Goal: Answer question/provide support: Share knowledge or assist other users

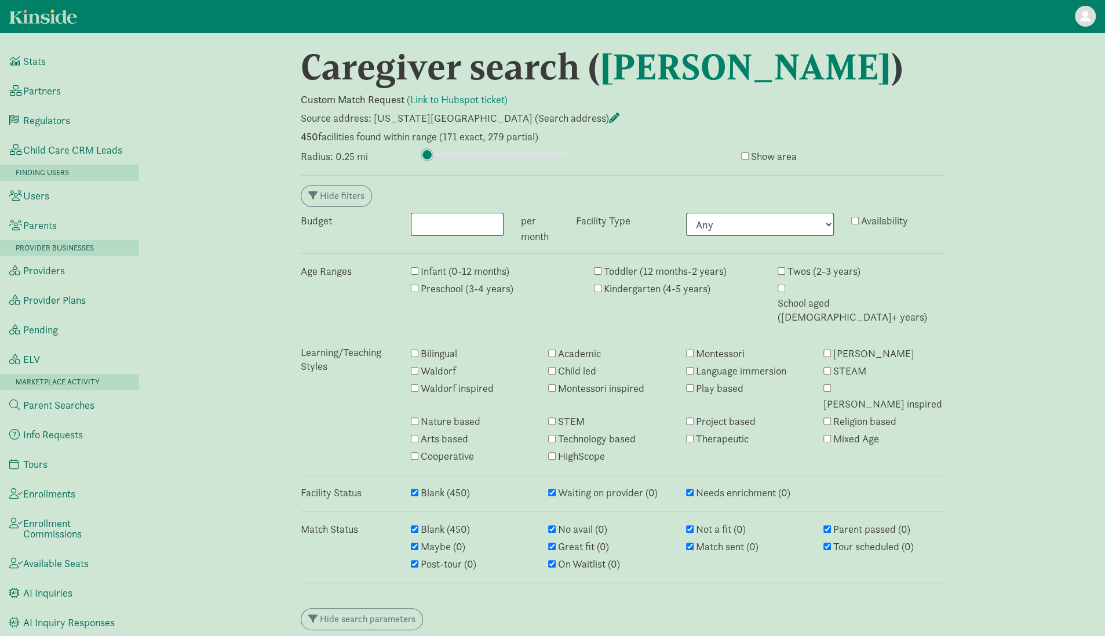
drag, startPoint x: 436, startPoint y: 156, endPoint x: 425, endPoint y: 154, distance: 11.8
click at [425, 154] on input "range" at bounding box center [494, 154] width 145 height 13
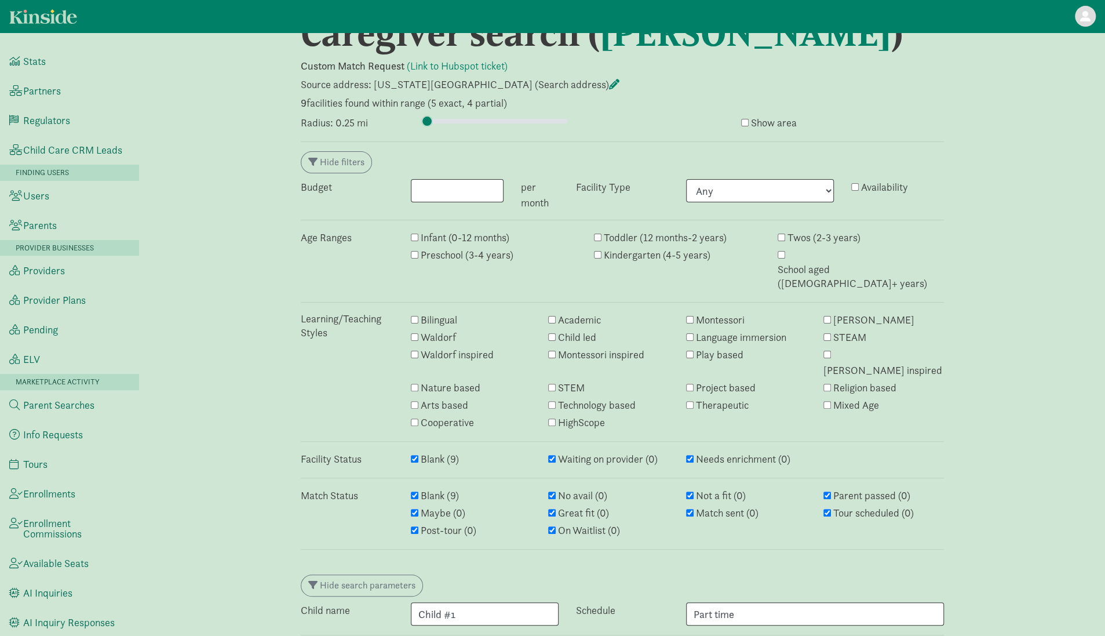
scroll to position [35, 0]
click at [428, 118] on input "range" at bounding box center [494, 119] width 145 height 13
type input "1"
click at [429, 120] on input "range" at bounding box center [494, 119] width 145 height 13
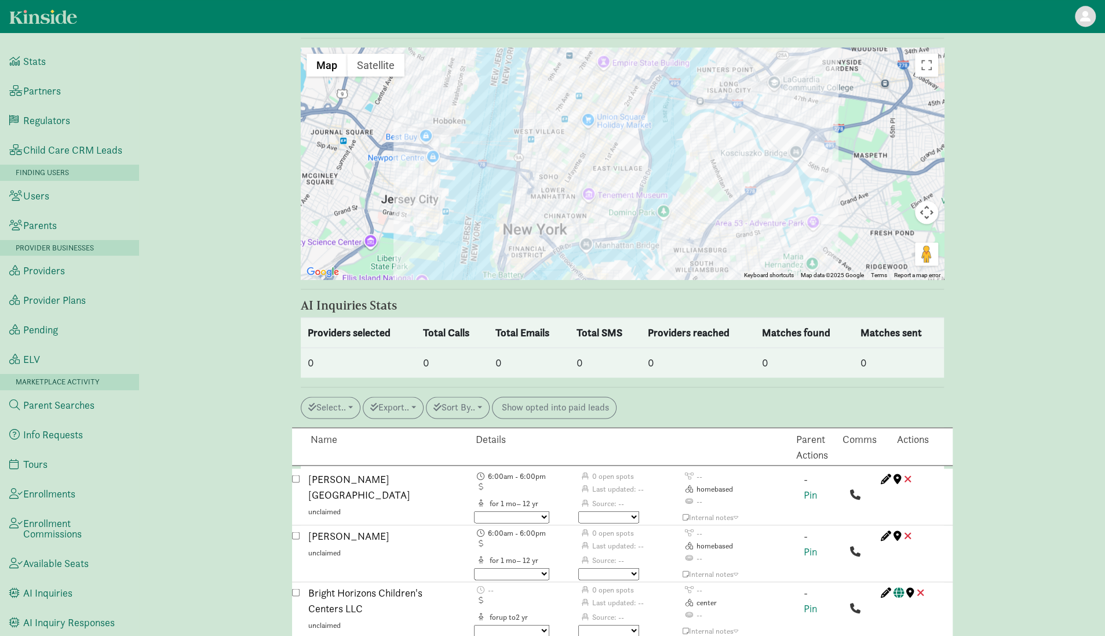
scroll to position [1444, 0]
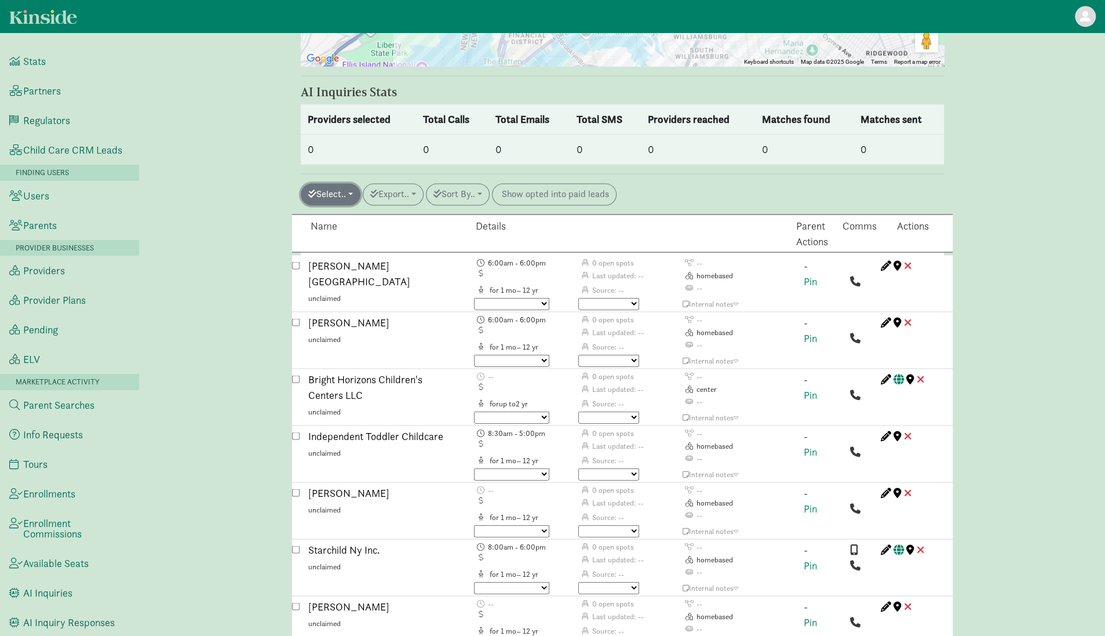
click at [349, 183] on button "Select.." at bounding box center [331, 194] width 60 height 22
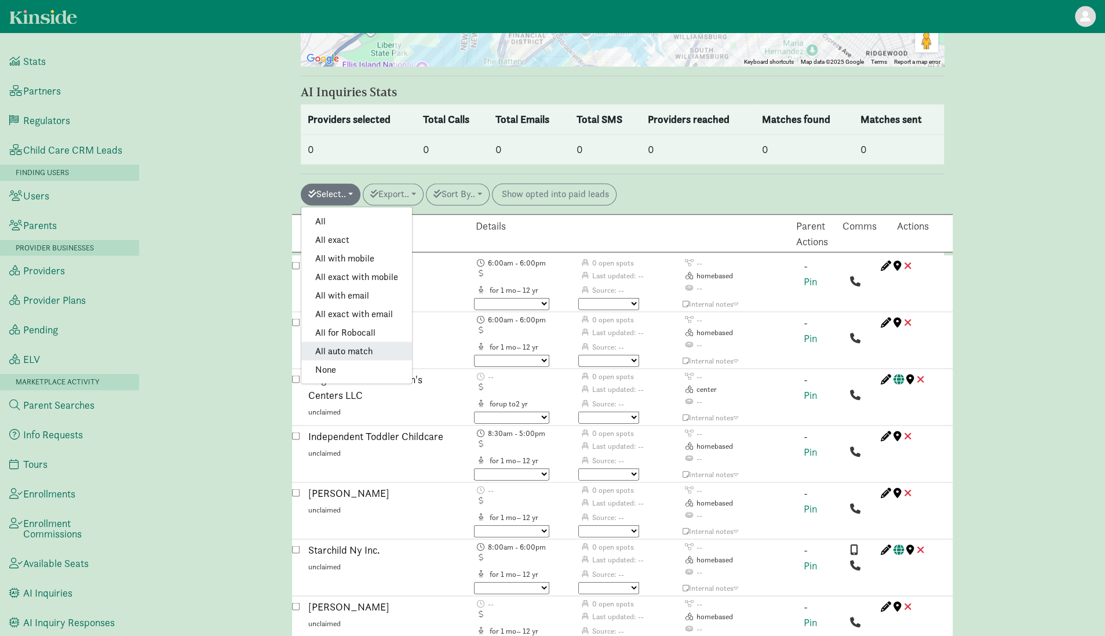
click at [357, 341] on link "All auto match" at bounding box center [356, 350] width 111 height 19
checkbox input "true"
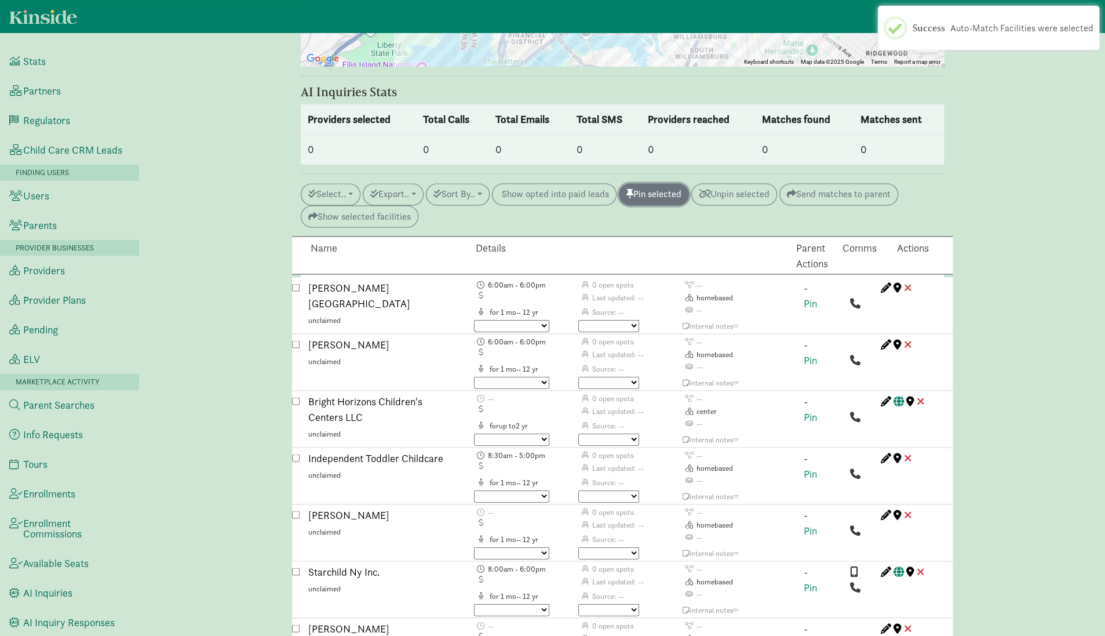
click at [670, 183] on button "Pin selected" at bounding box center [654, 194] width 70 height 22
click at [333, 183] on button "Select.." at bounding box center [331, 194] width 60 height 22
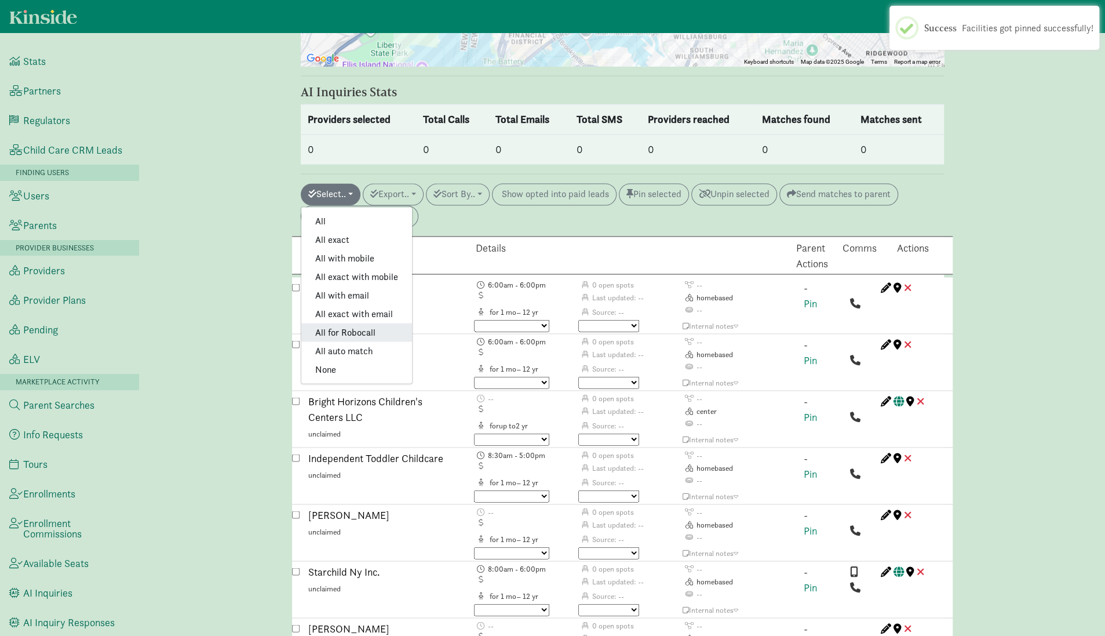
click at [352, 323] on link "All for Robocall" at bounding box center [356, 332] width 111 height 19
checkbox input "true"
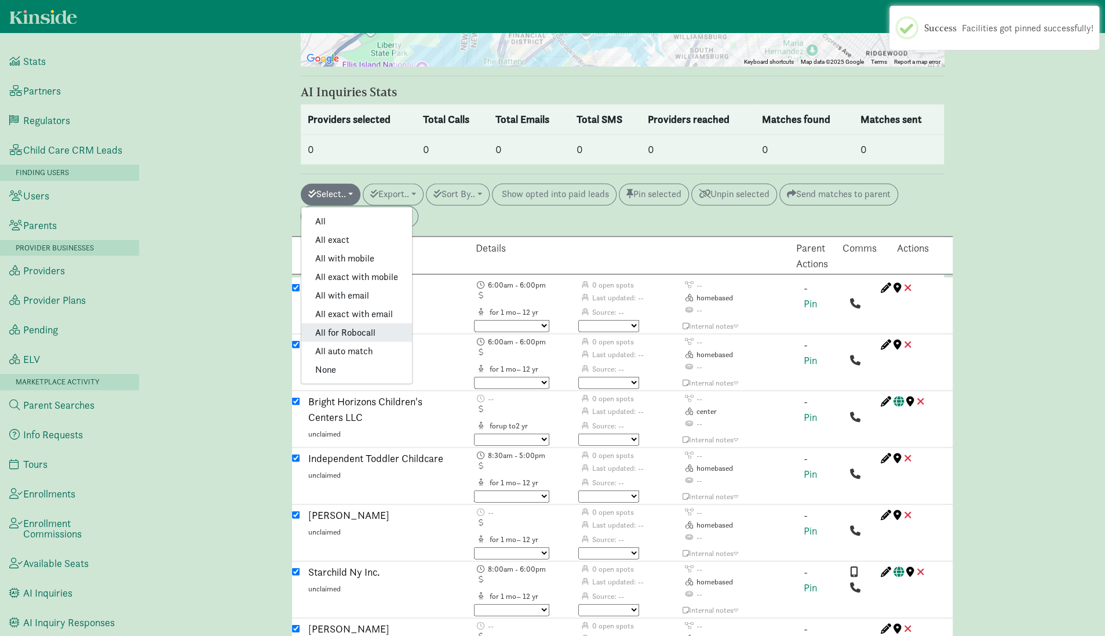
checkbox input "true"
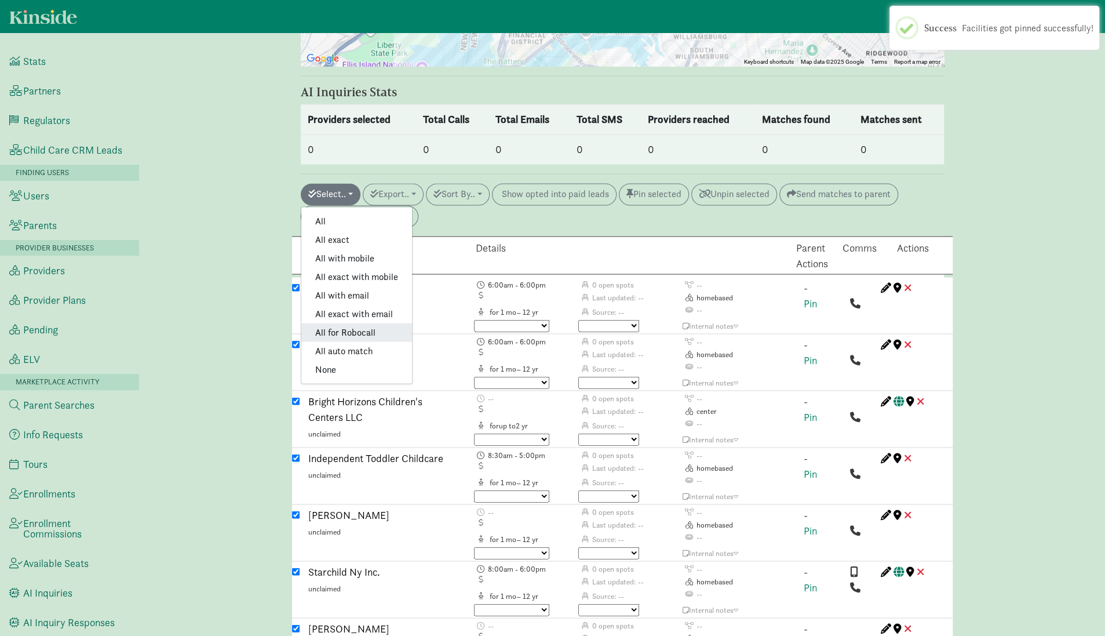
checkbox input "true"
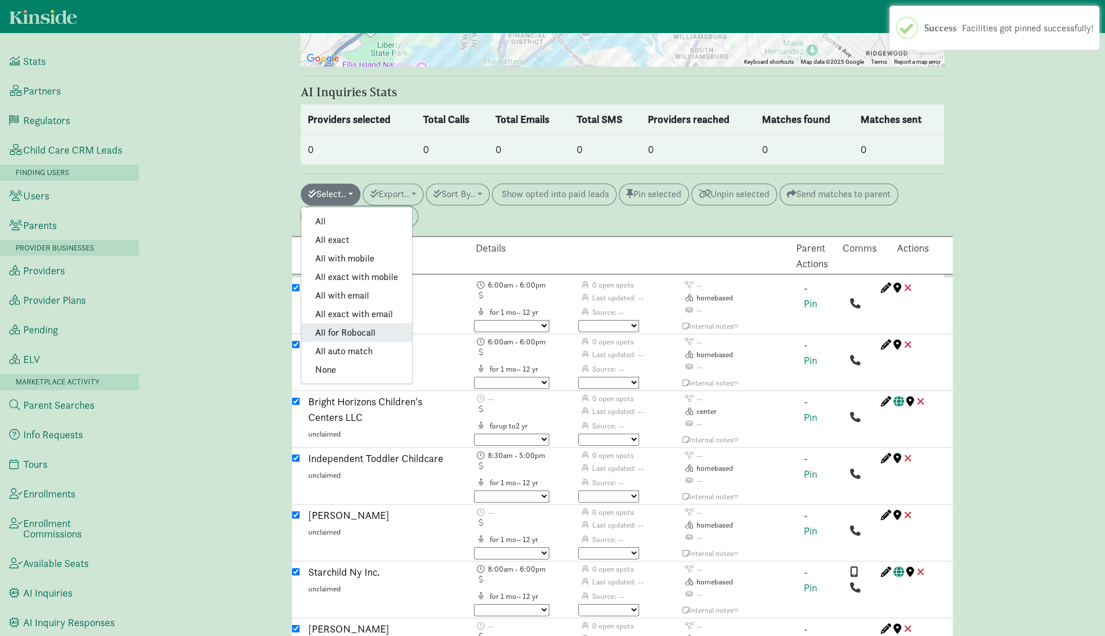
checkbox input "true"
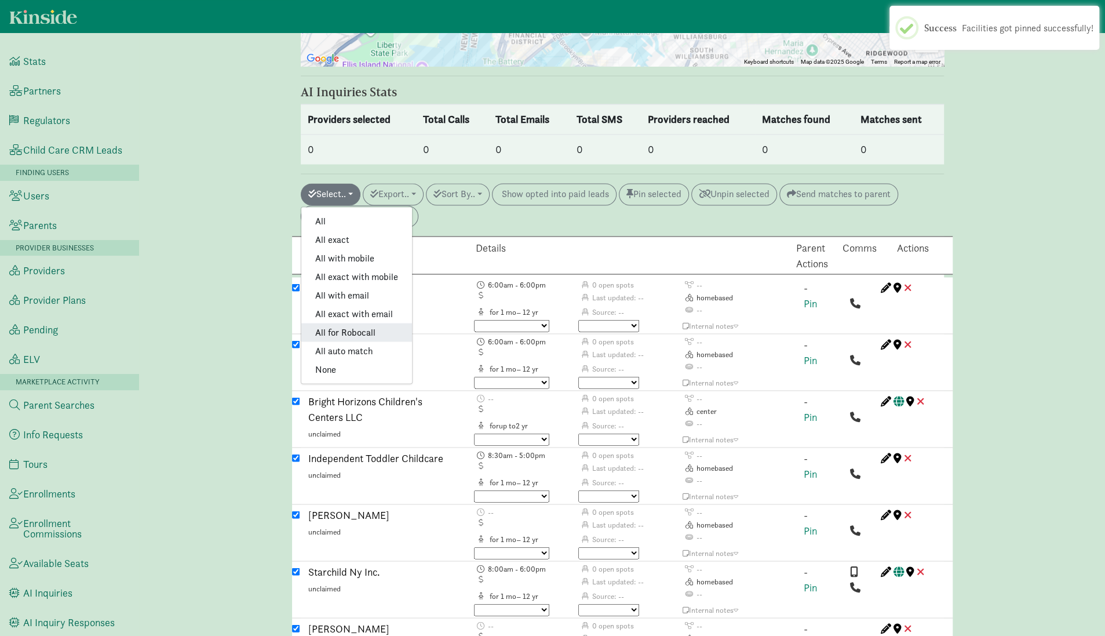
checkbox input "true"
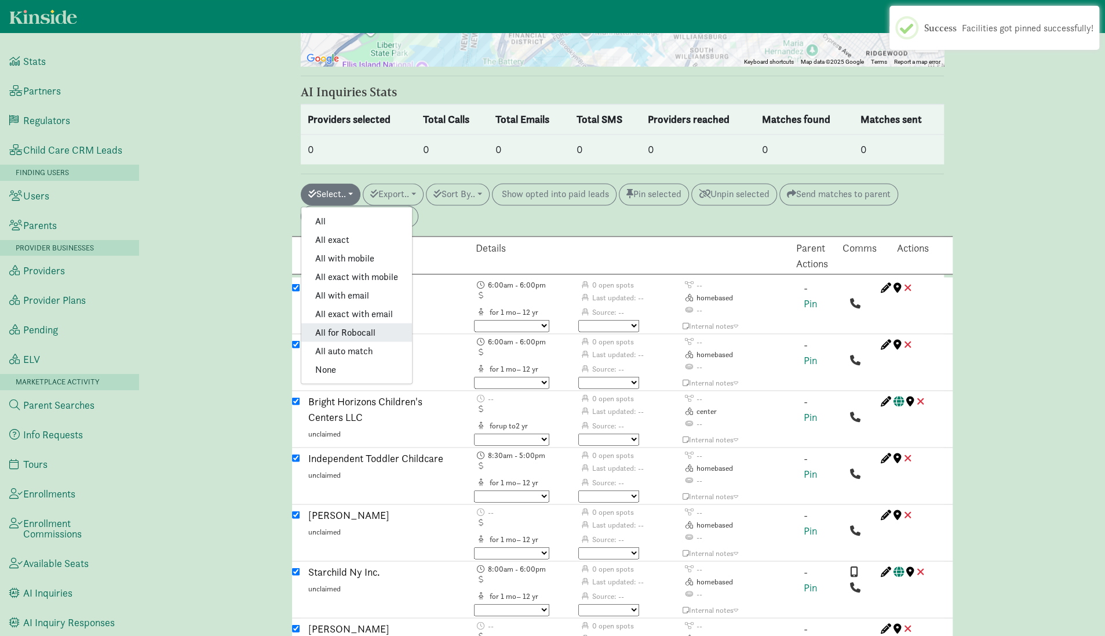
checkbox input "true"
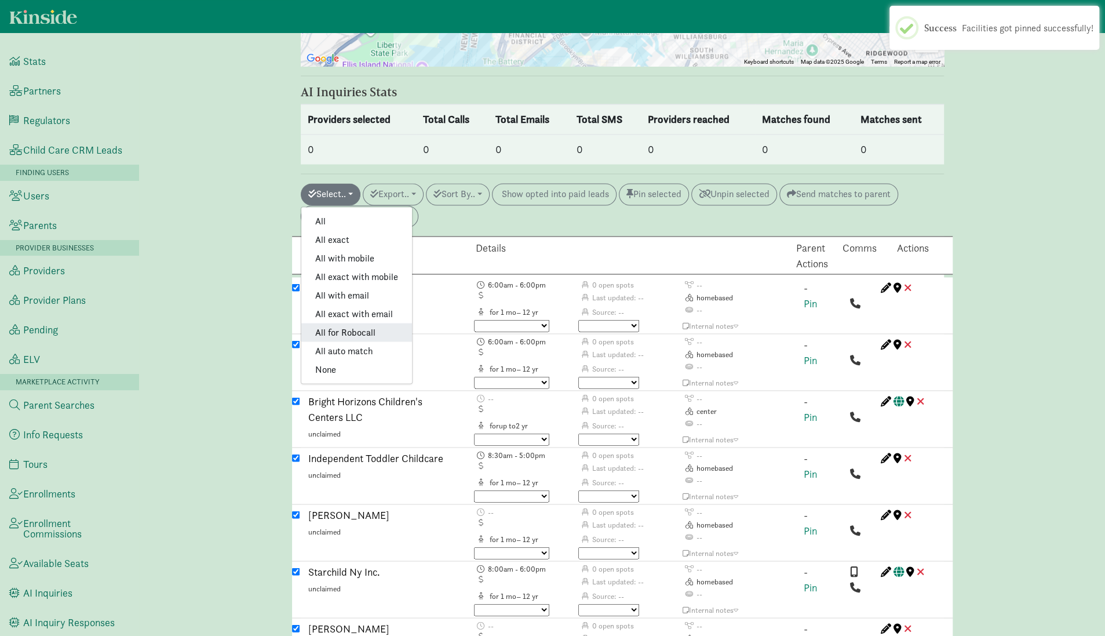
checkbox input "true"
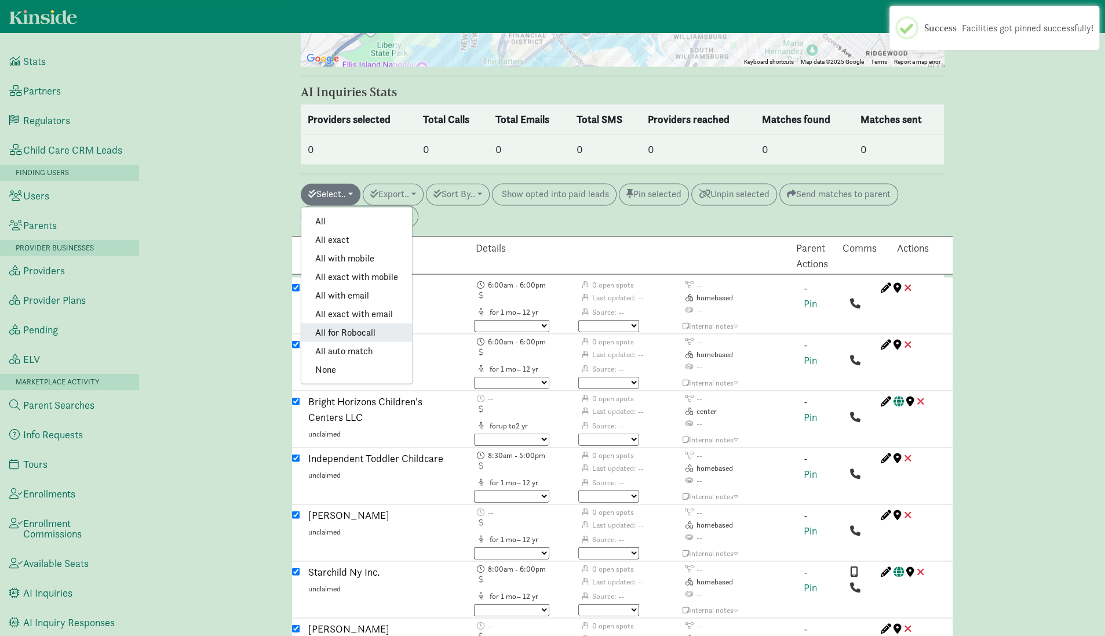
checkbox input "true"
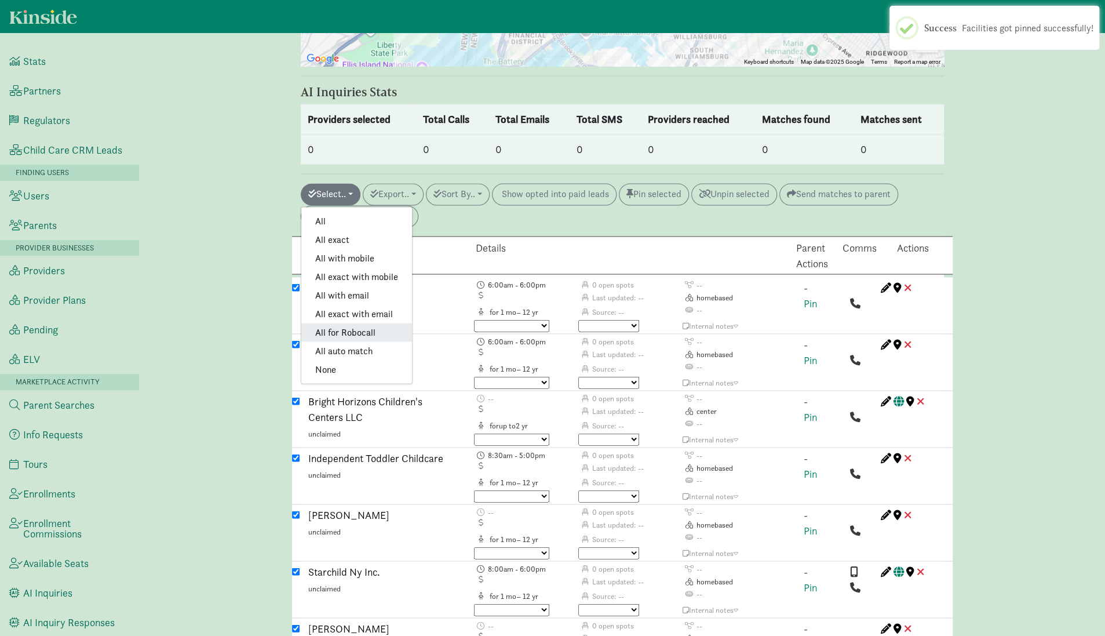
checkbox input "true"
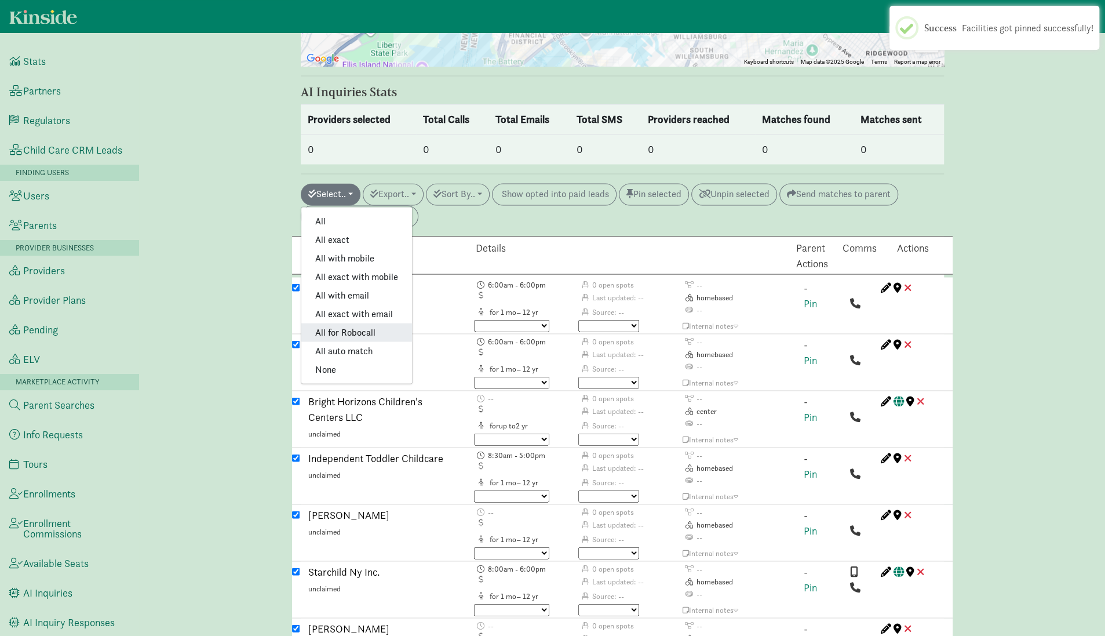
checkbox input "true"
checkbox input "false"
checkbox input "true"
checkbox input "false"
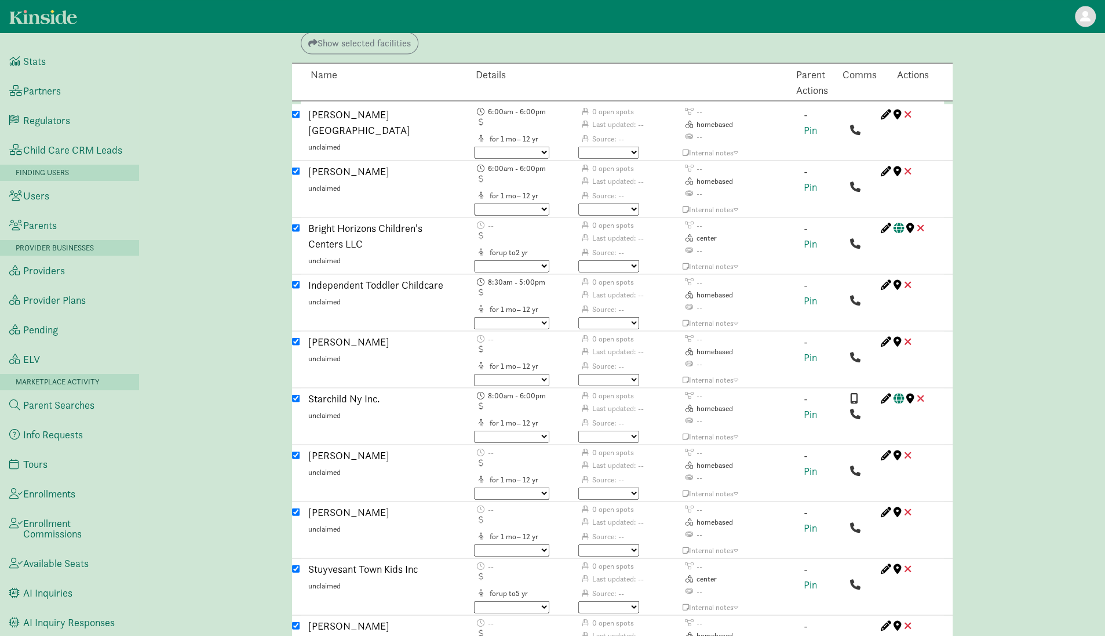
scroll to position [1622, 0]
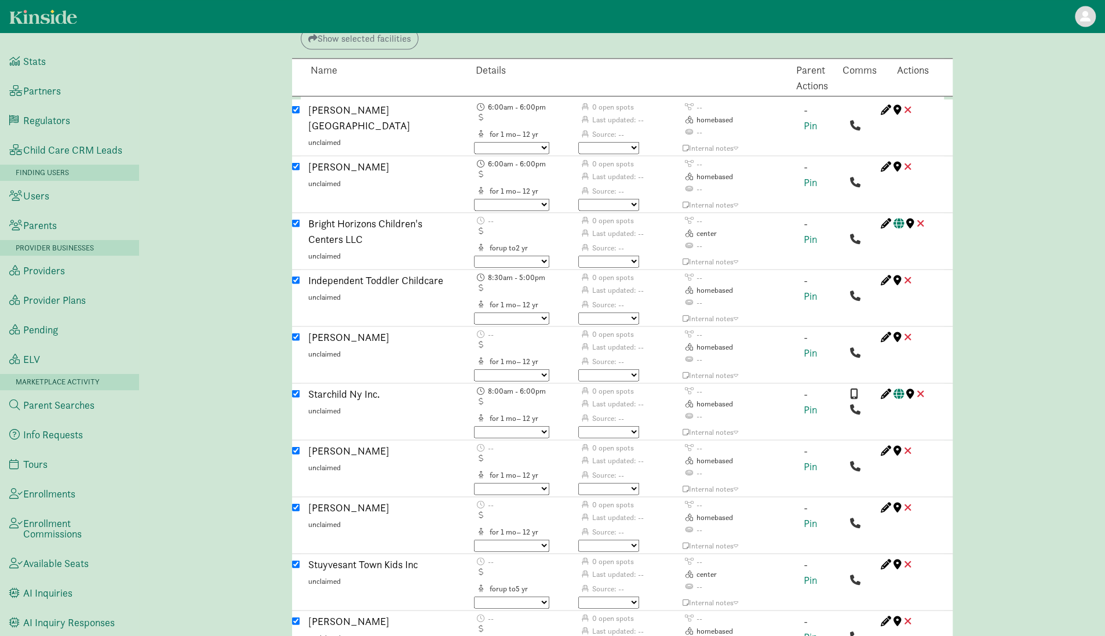
click at [298, 276] on input "checkbox" at bounding box center [296, 280] width 8 height 8
checkbox input "false"
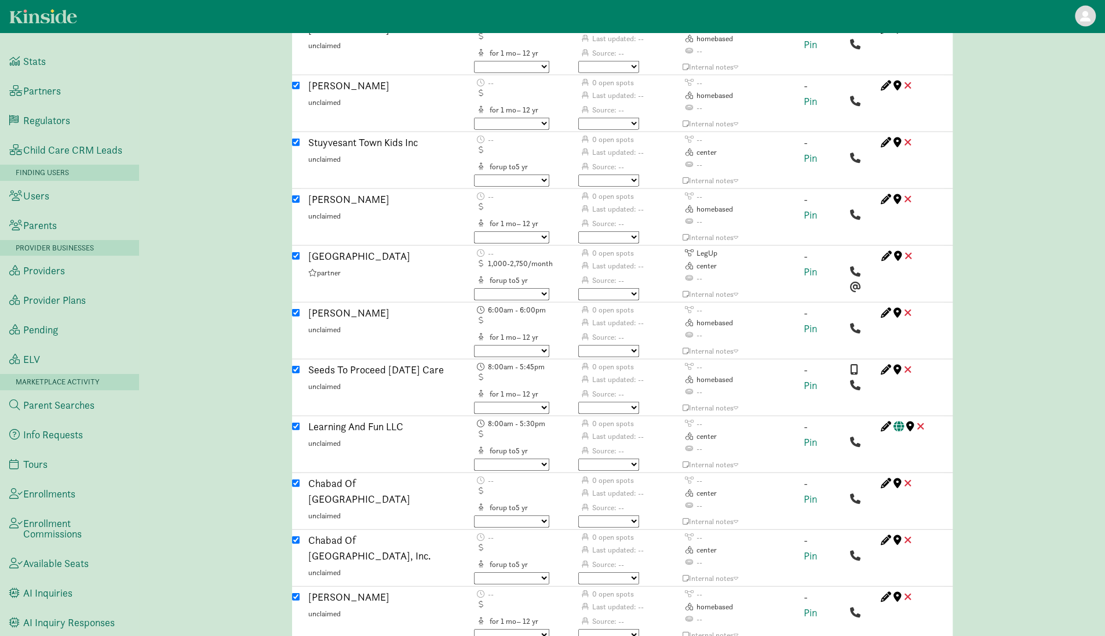
scroll to position [2063, 0]
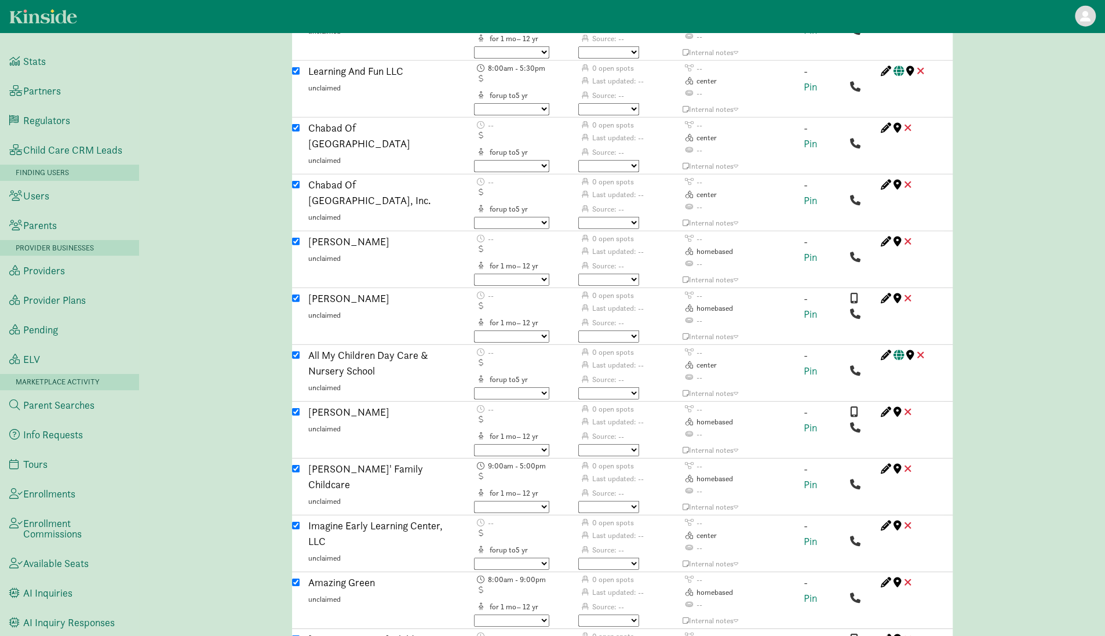
scroll to position [2418, 0]
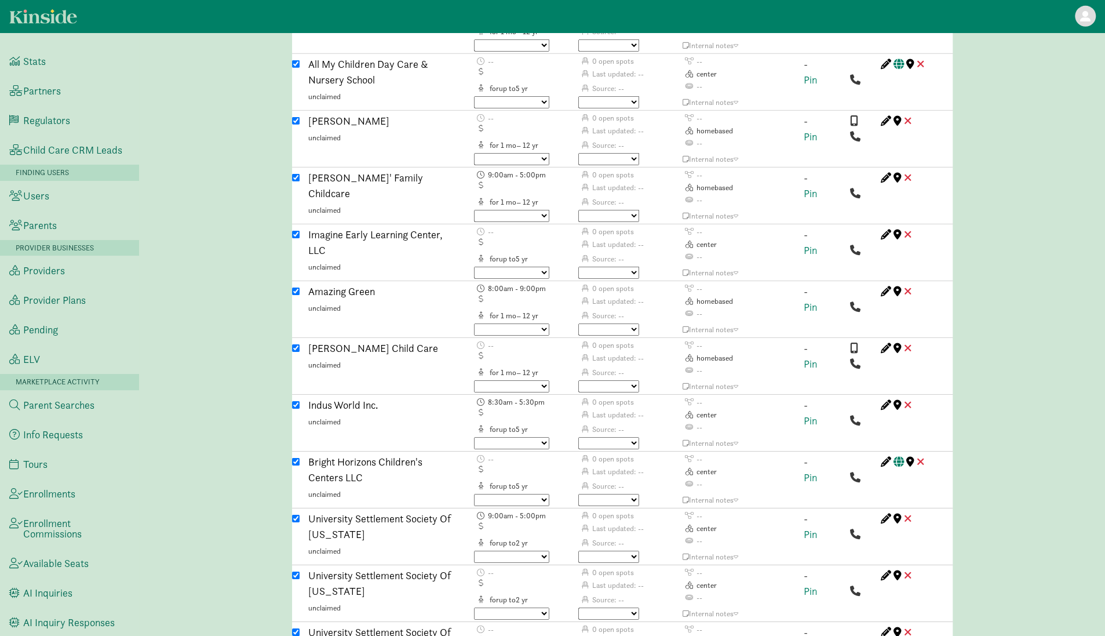
scroll to position [2709, 0]
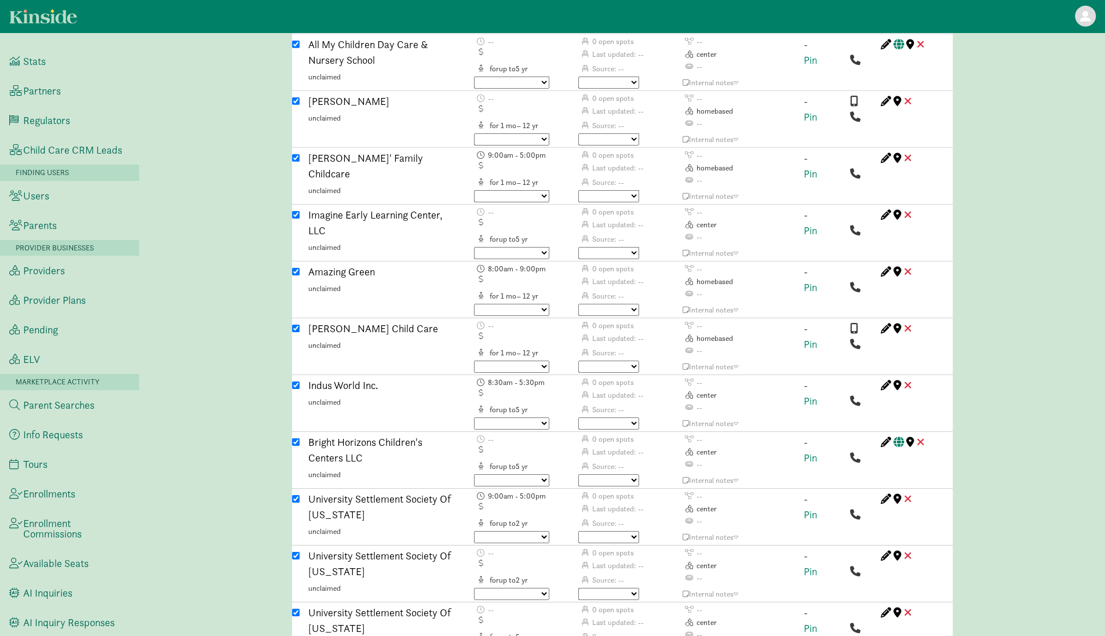
click at [300, 548] on div "University Settlement Society Of New York unclaimed" at bounding box center [382, 572] width 165 height 49
click at [296, 552] on input "checkbox" at bounding box center [296, 556] width 8 height 8
checkbox input "false"
click at [295, 495] on input "checkbox" at bounding box center [296, 499] width 8 height 8
checkbox input "false"
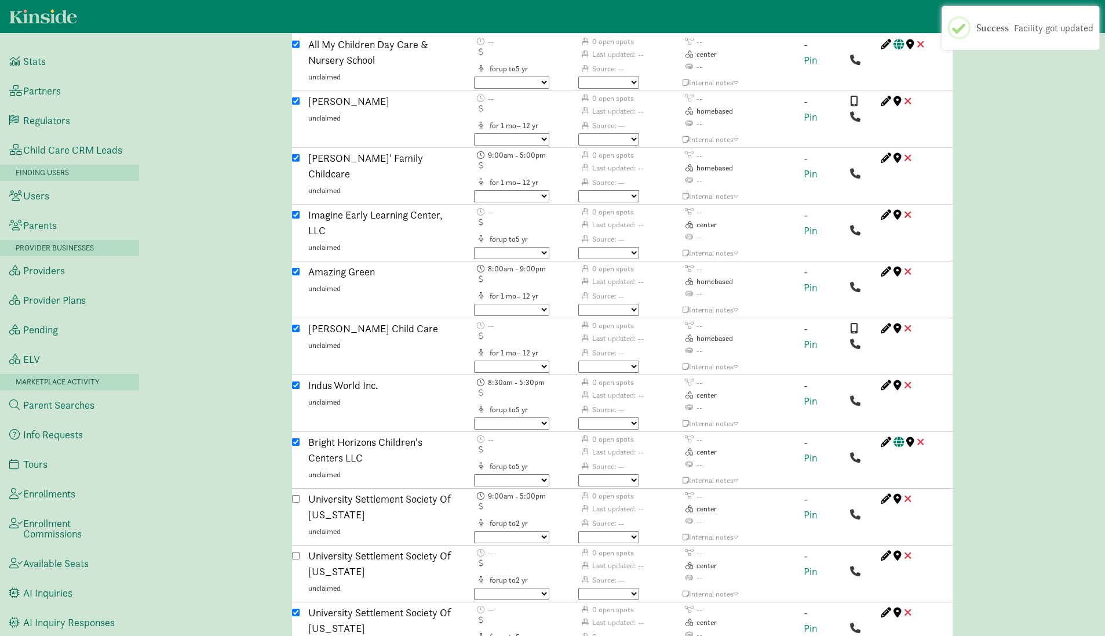
click at [296, 608] on input "checkbox" at bounding box center [296, 612] width 8 height 8
checkbox input "false"
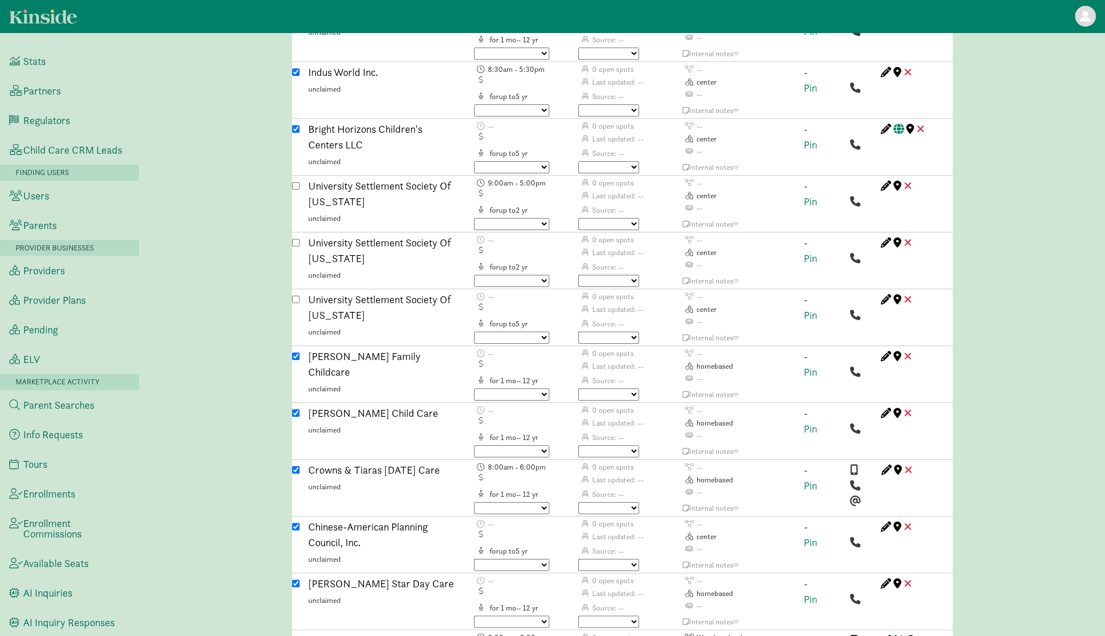
scroll to position [3021, 0]
click at [294, 524] on input "checkbox" at bounding box center [296, 528] width 8 height 8
checkbox input "false"
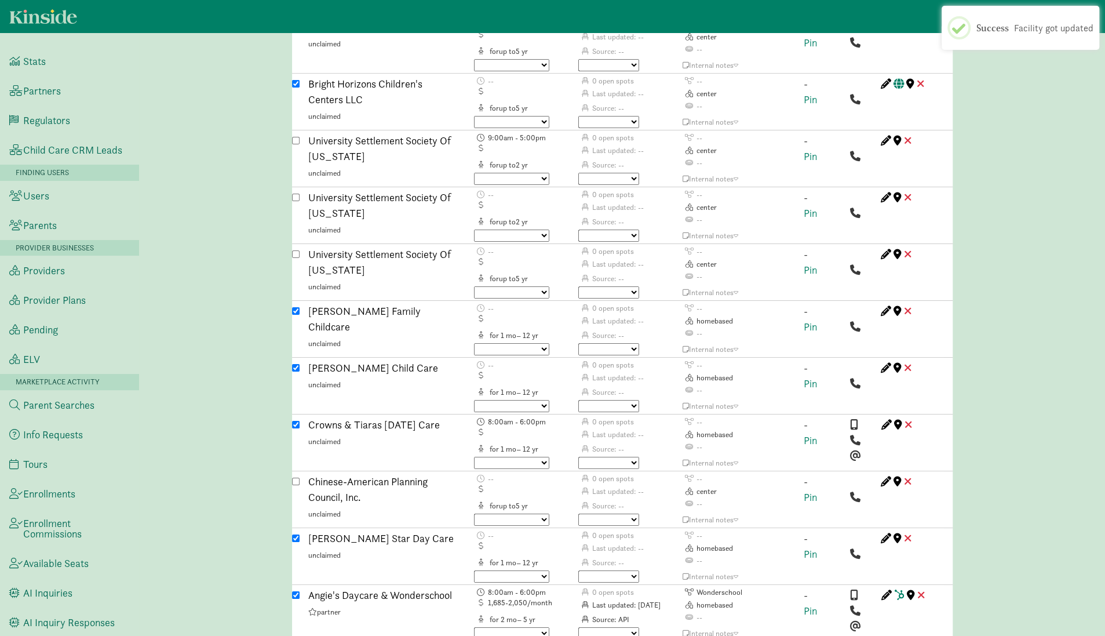
scroll to position [3068, 0]
checkbox input "false"
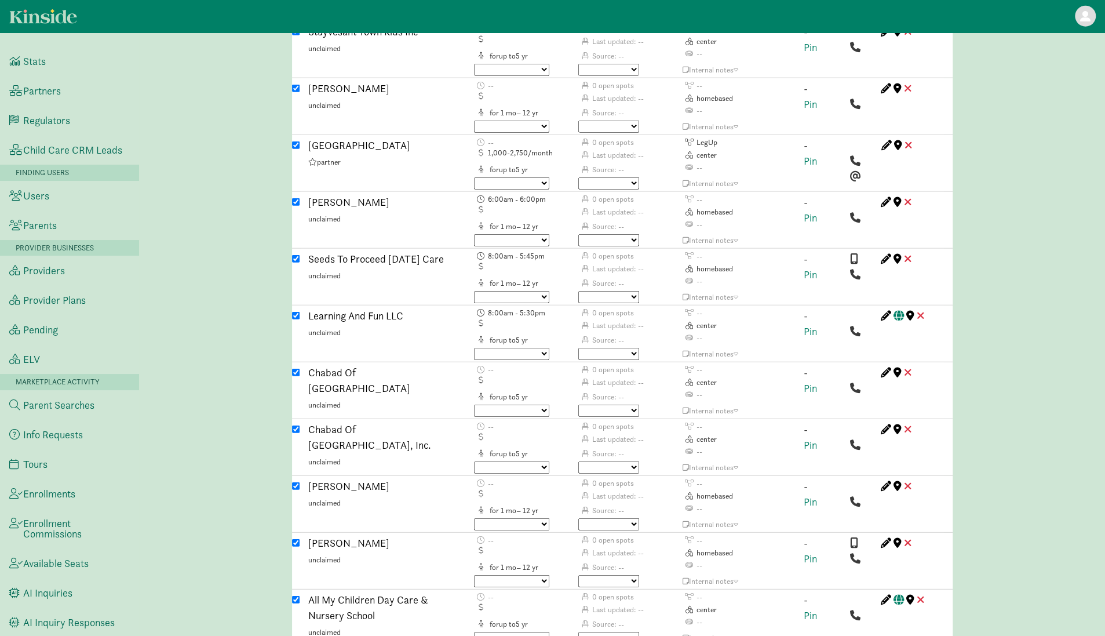
scroll to position [2153, 0]
click at [296, 426] on input "checkbox" at bounding box center [296, 430] width 8 height 8
checkbox input "false"
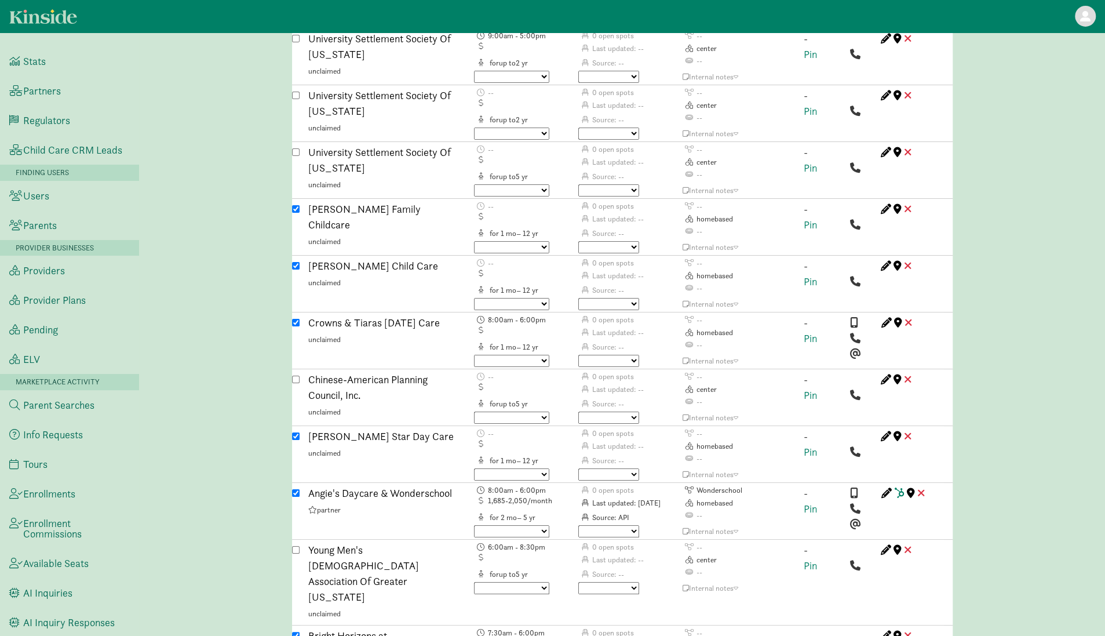
scroll to position [3209, 0]
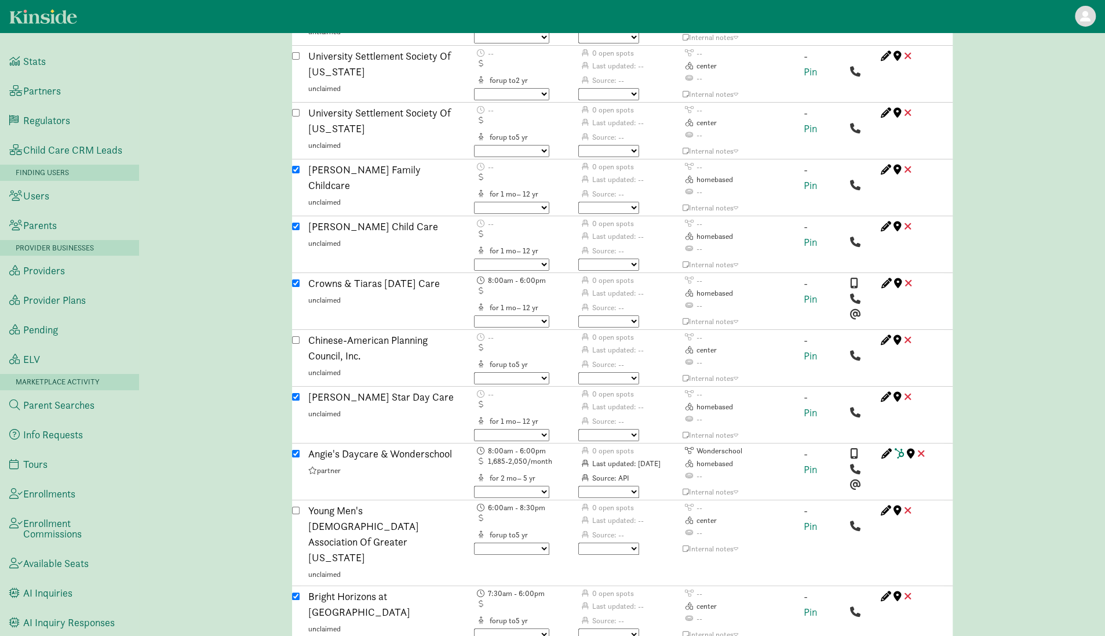
checkbox input "false"
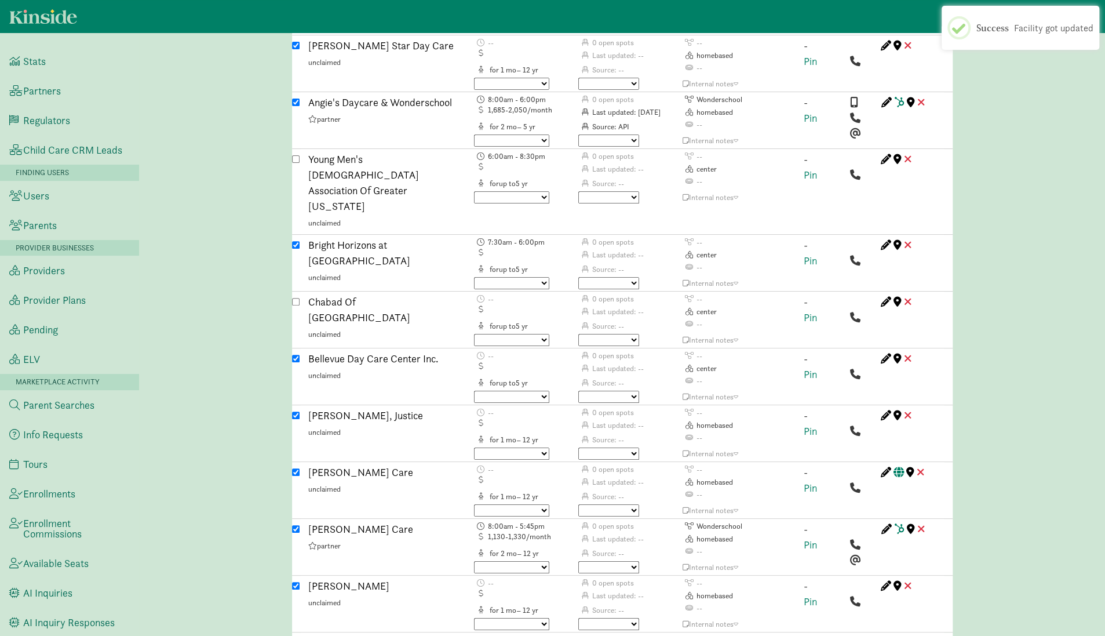
scroll to position [3565, 0]
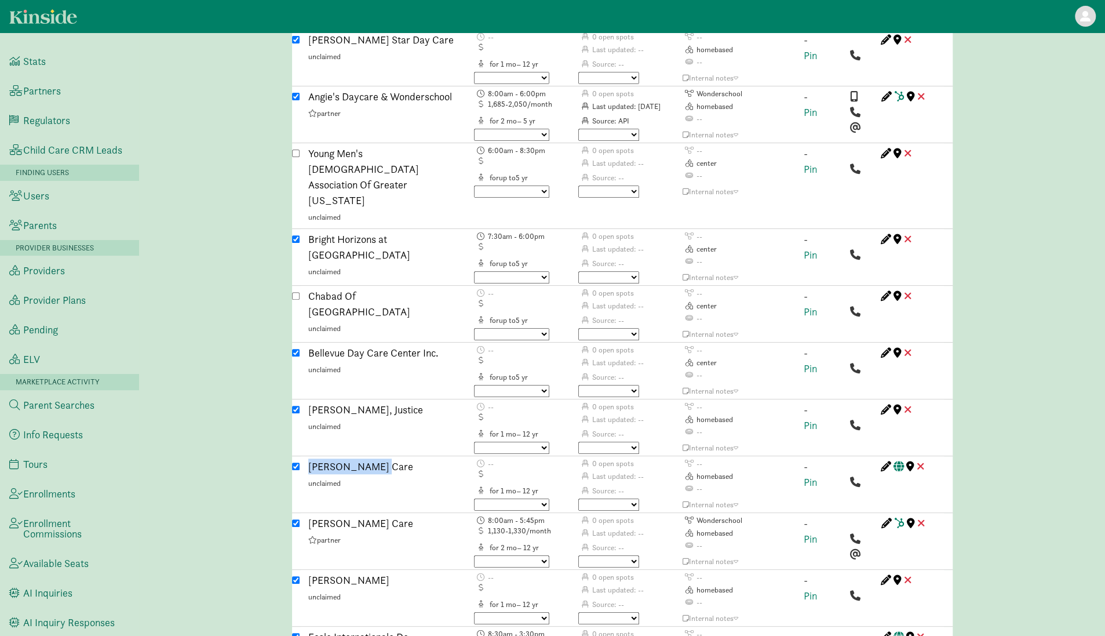
click at [295, 462] on input "checkbox" at bounding box center [296, 466] width 8 height 8
checkbox input "false"
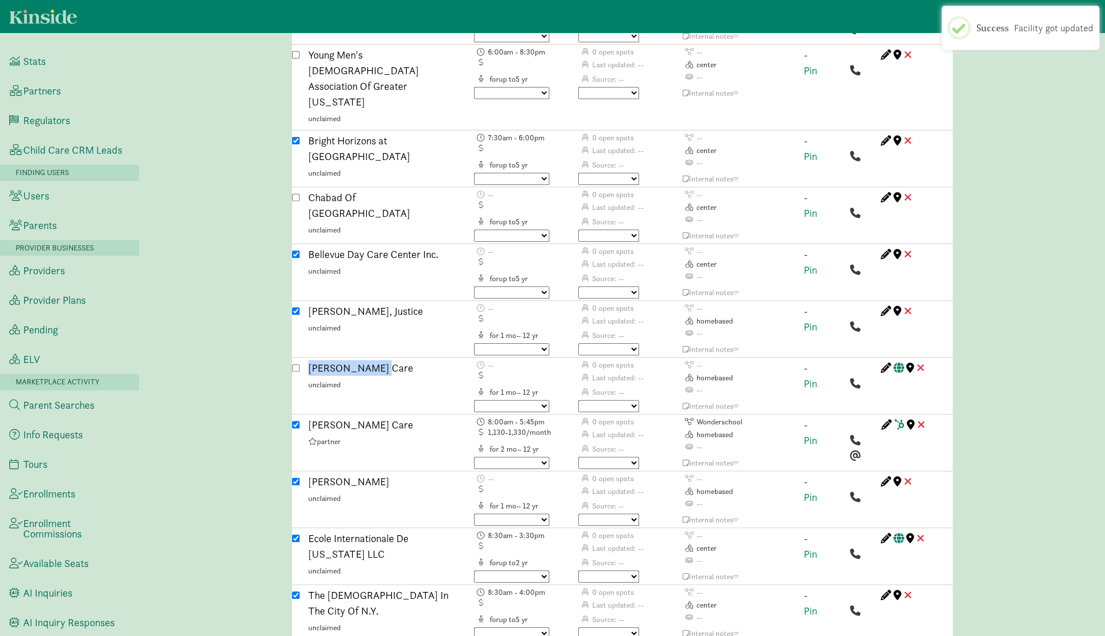
scroll to position [3670, 0]
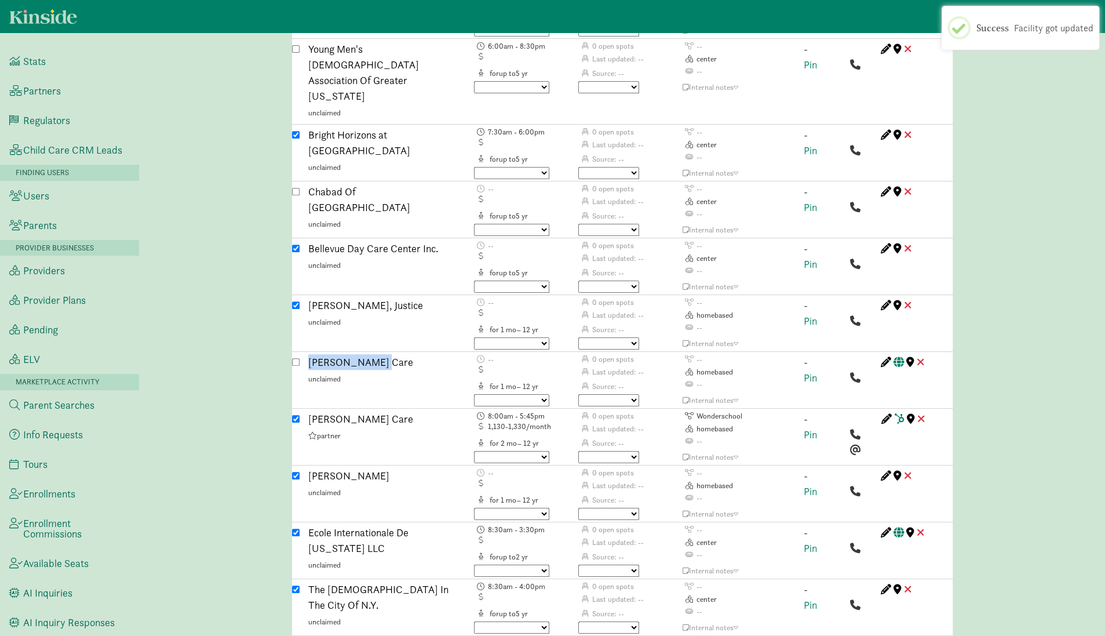
click at [295, 585] on input "checkbox" at bounding box center [296, 589] width 8 height 8
checkbox input "false"
click at [297, 528] on input "checkbox" at bounding box center [296, 532] width 8 height 8
checkbox input "false"
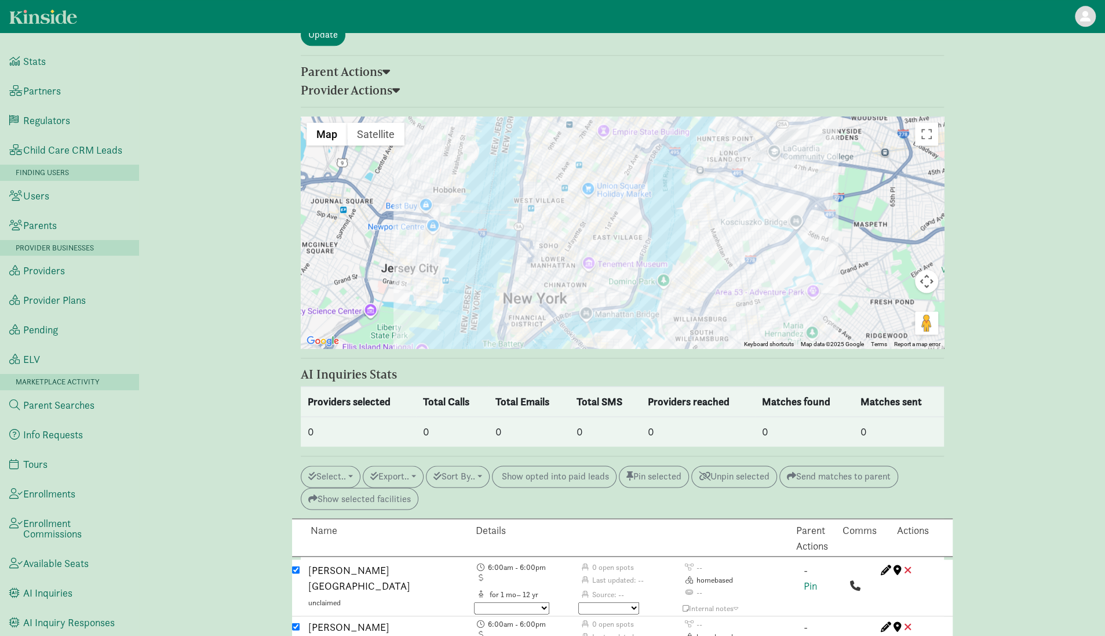
scroll to position [1159, 0]
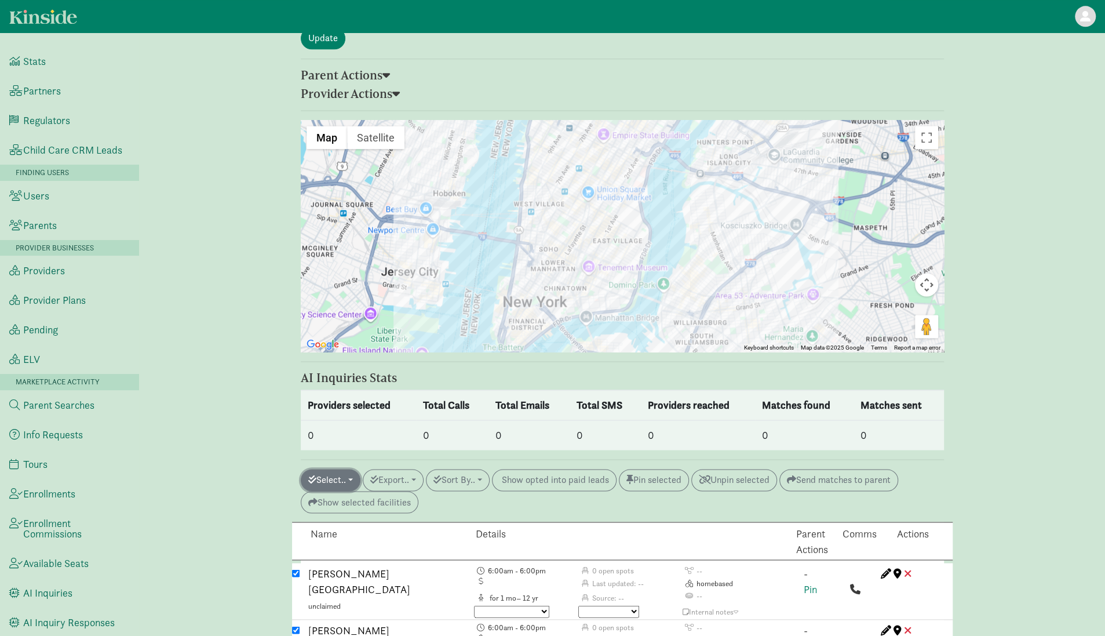
click at [352, 469] on button "Select.." at bounding box center [331, 480] width 60 height 22
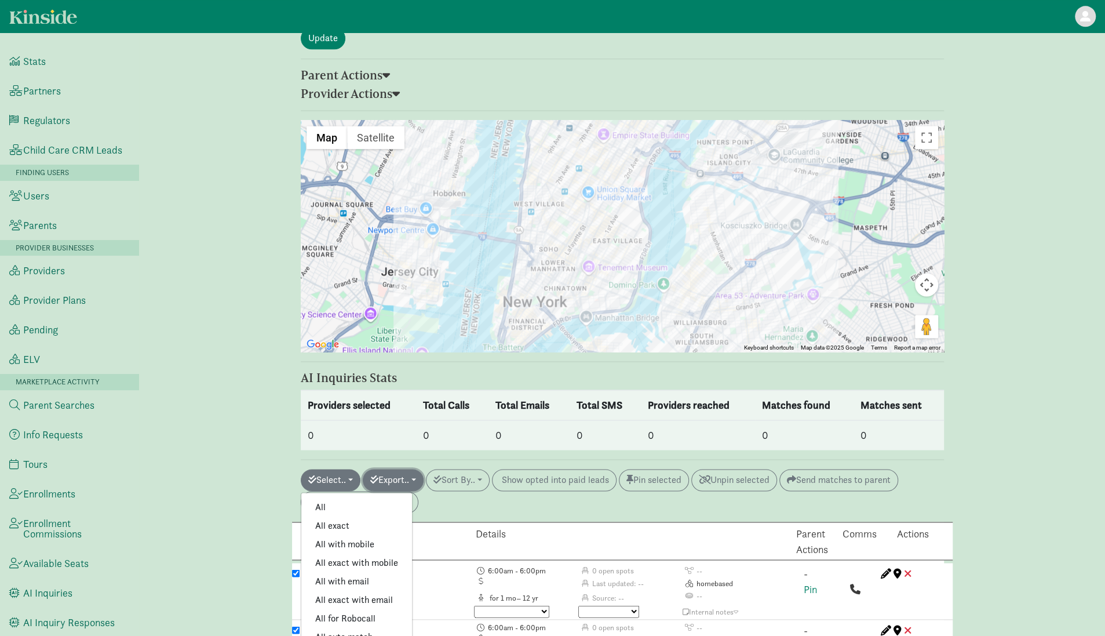
click at [403, 469] on button "Export.." at bounding box center [393, 480] width 61 height 22
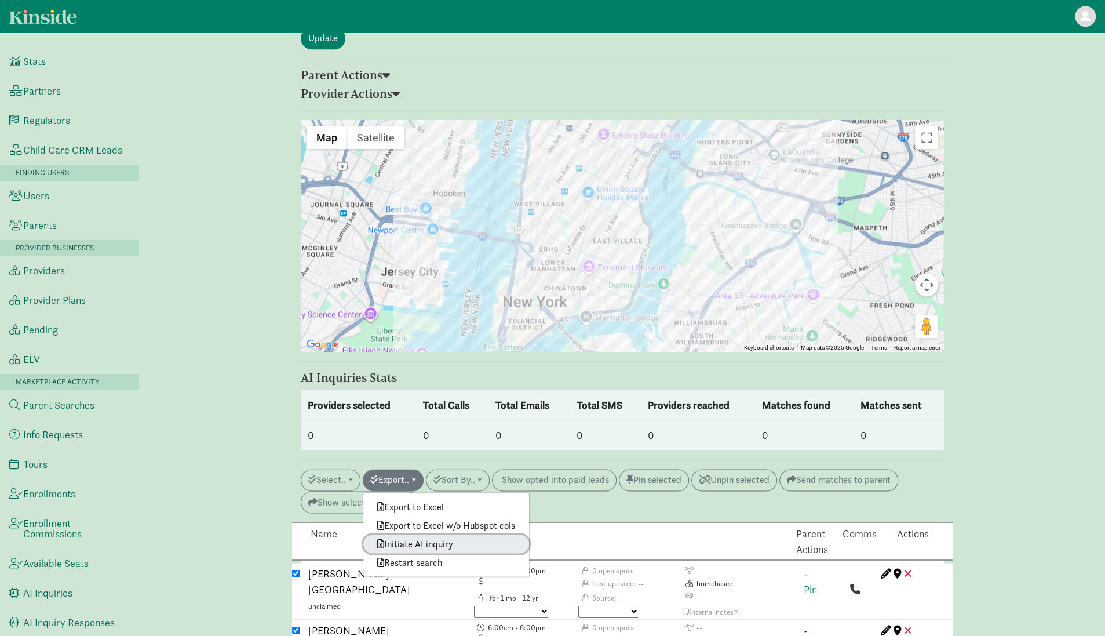
click at [430, 534] on link "Initiate AI inquiry" at bounding box center [446, 543] width 166 height 19
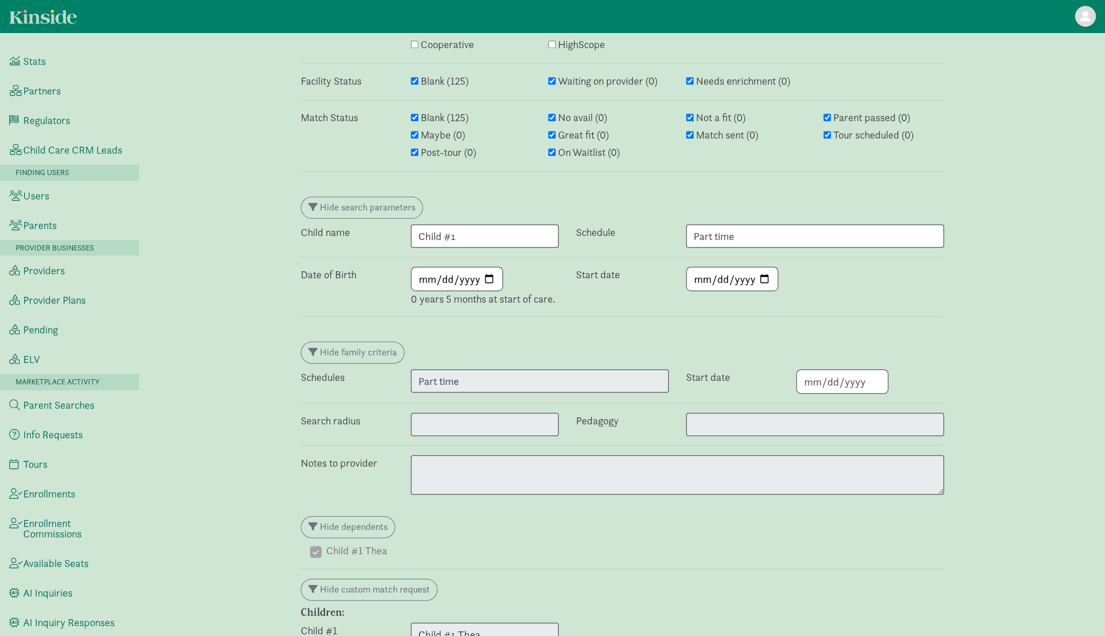
scroll to position [410, 0]
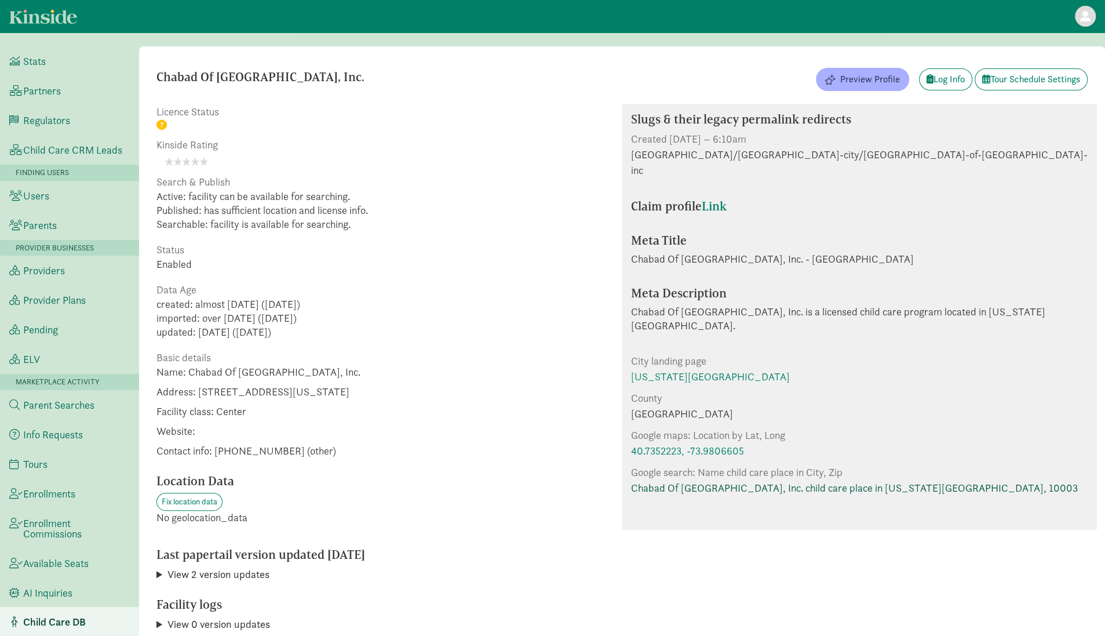
click at [676, 480] on link "Chabad Of Gramercy Park, Inc. child care place in New York City, 10003" at bounding box center [854, 488] width 447 height 16
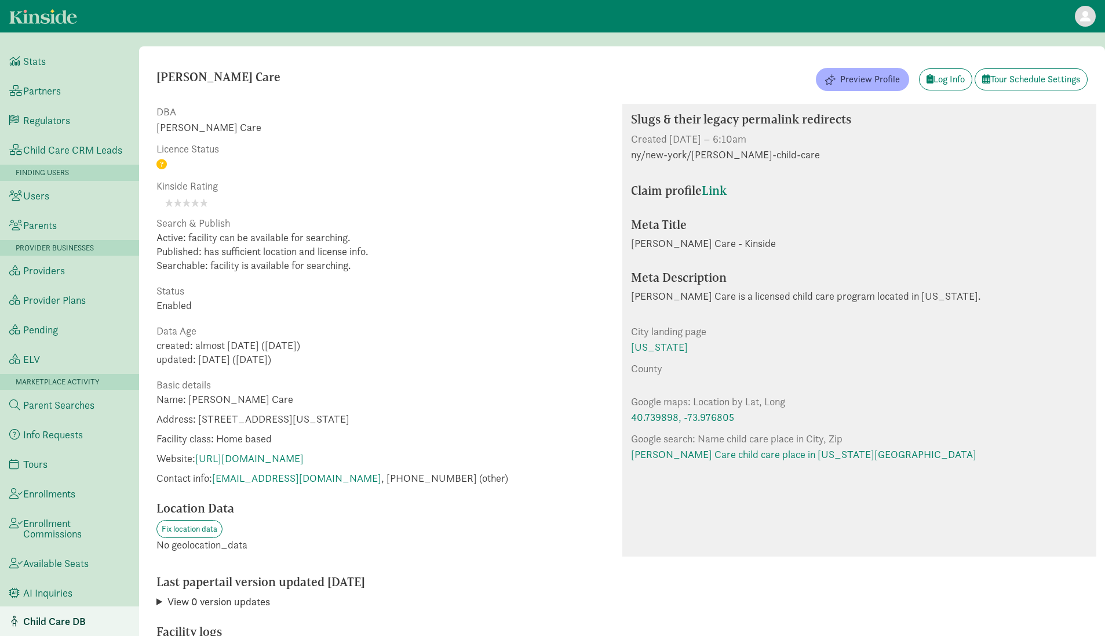
select select "2"
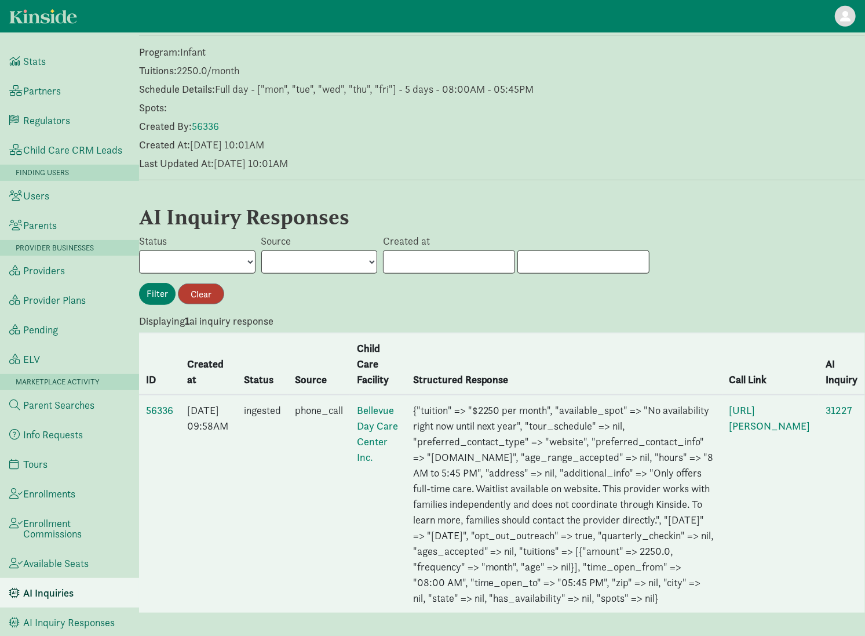
scroll to position [550, 0]
click at [160, 403] on link "56336" at bounding box center [159, 409] width 27 height 13
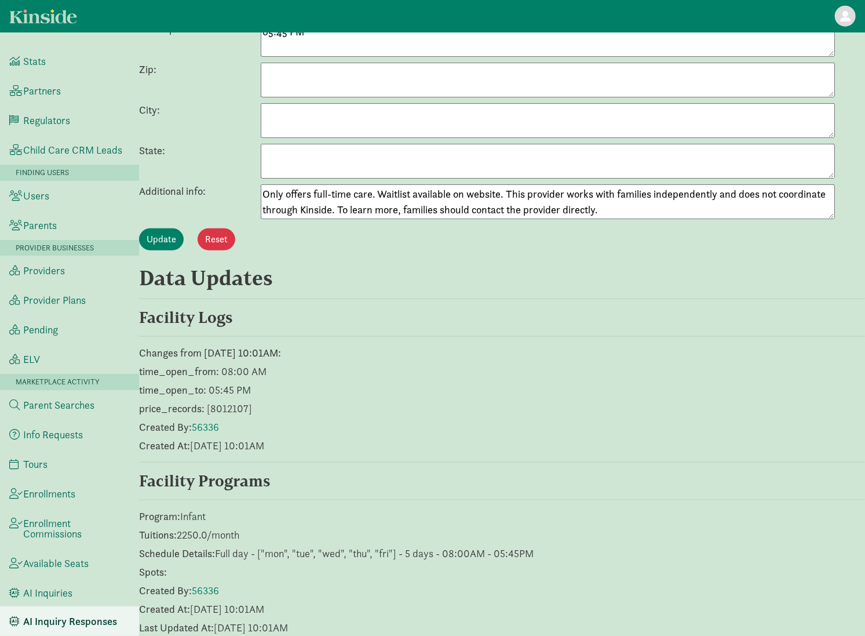
scroll to position [658, 0]
drag, startPoint x: 509, startPoint y: 189, endPoint x: 265, endPoint y: 189, distance: 243.9
click at [265, 189] on textarea "Only offers full-time care. Waitlist available on website. This provider works …" at bounding box center [548, 202] width 574 height 35
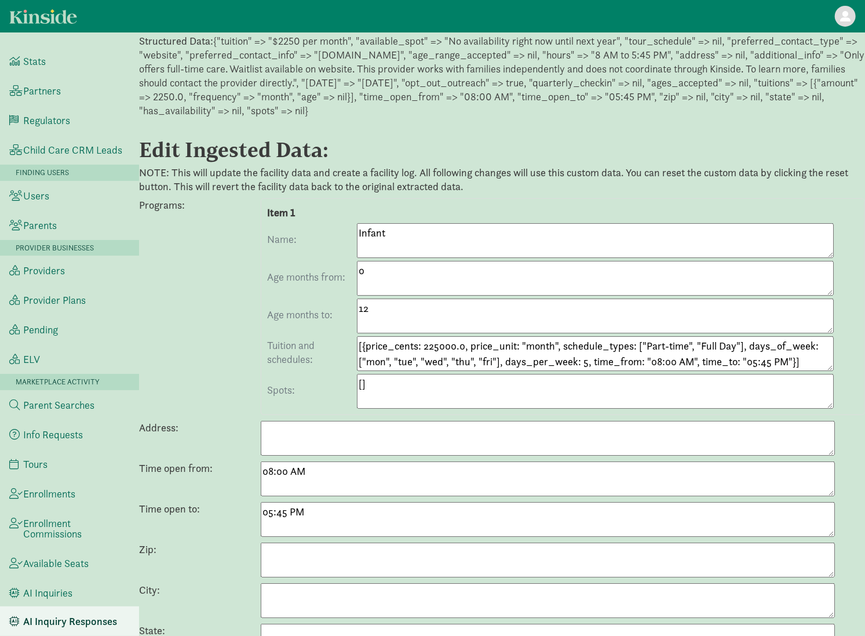
scroll to position [0, 0]
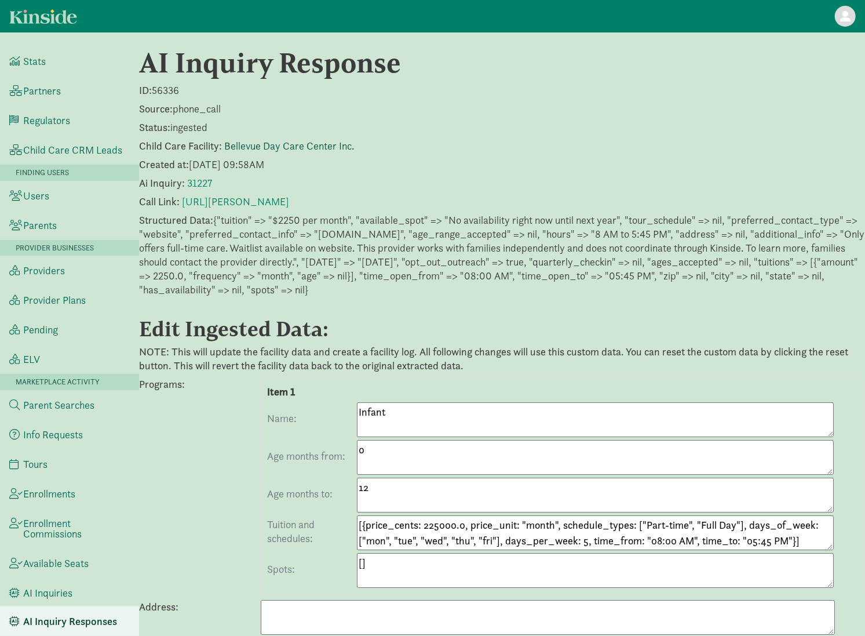
click at [292, 144] on link "Bellevue Day Care Center Inc." at bounding box center [289, 145] width 130 height 13
click at [195, 184] on link "31227" at bounding box center [199, 182] width 25 height 13
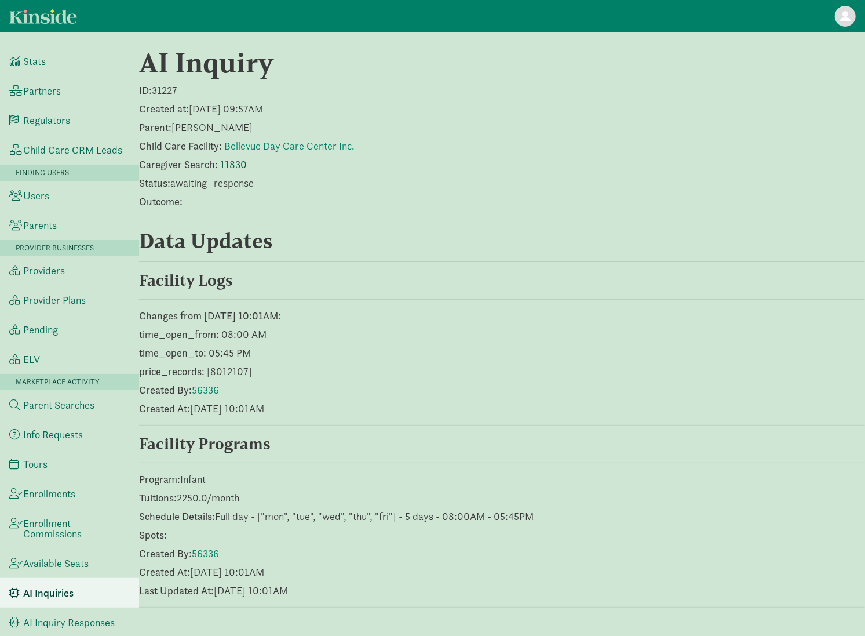
click at [233, 166] on link "11830" at bounding box center [233, 164] width 27 height 13
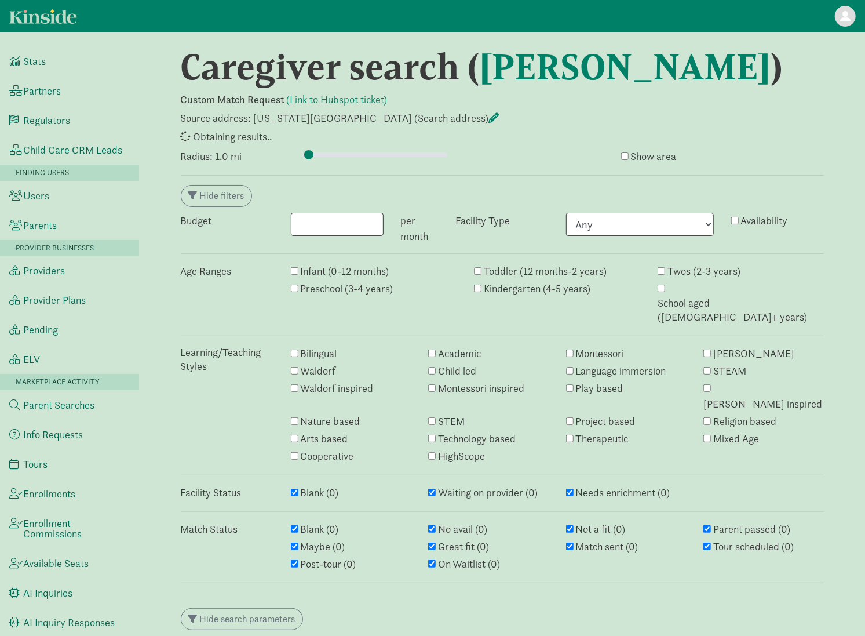
type input "1"
select select "awaiting_response"
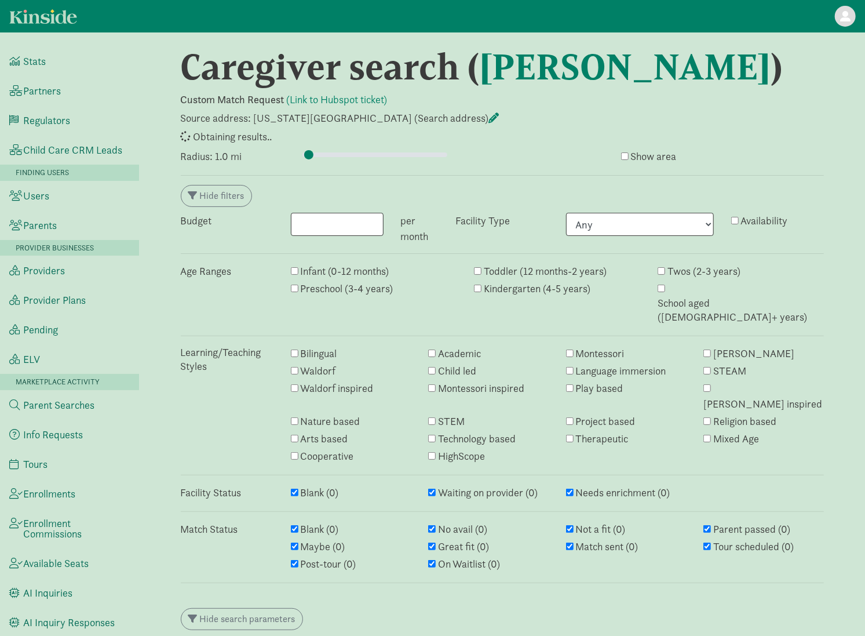
select select "awaiting_response"
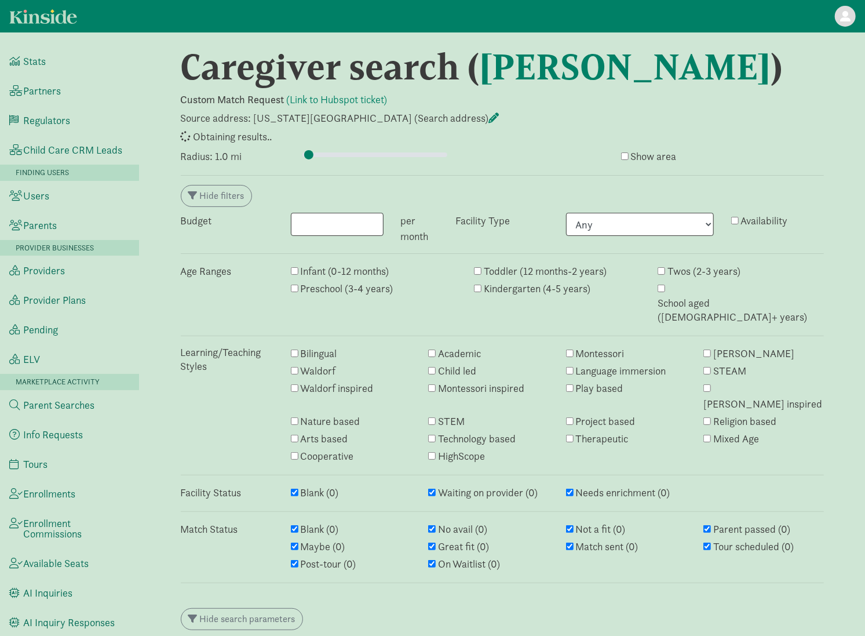
select select "awaiting_response"
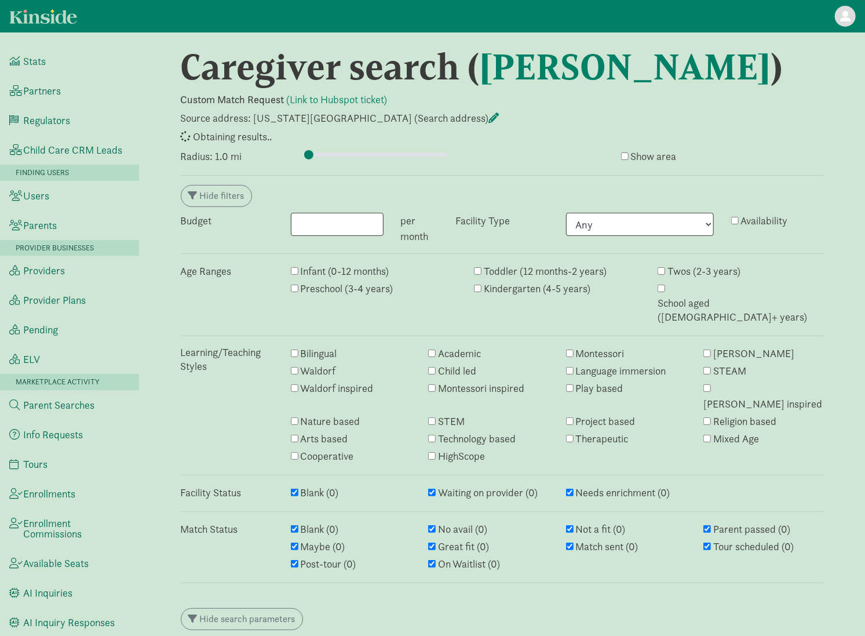
select select "awaiting_response"
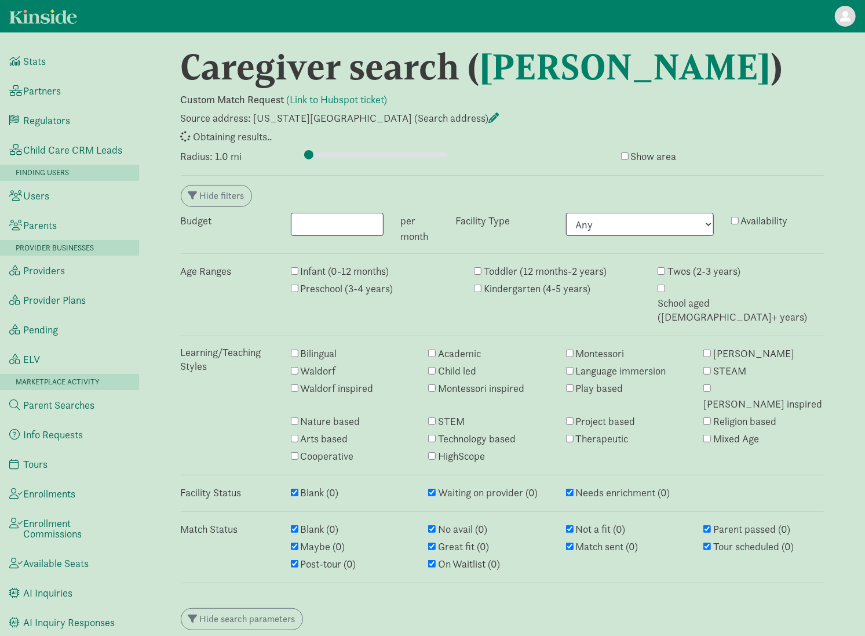
select select "awaiting_response"
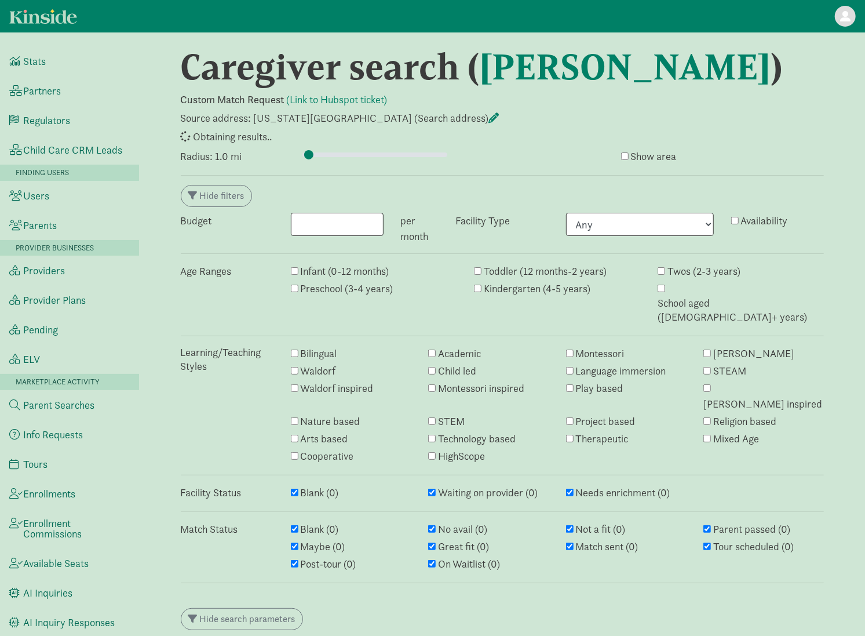
select select "awaiting_response"
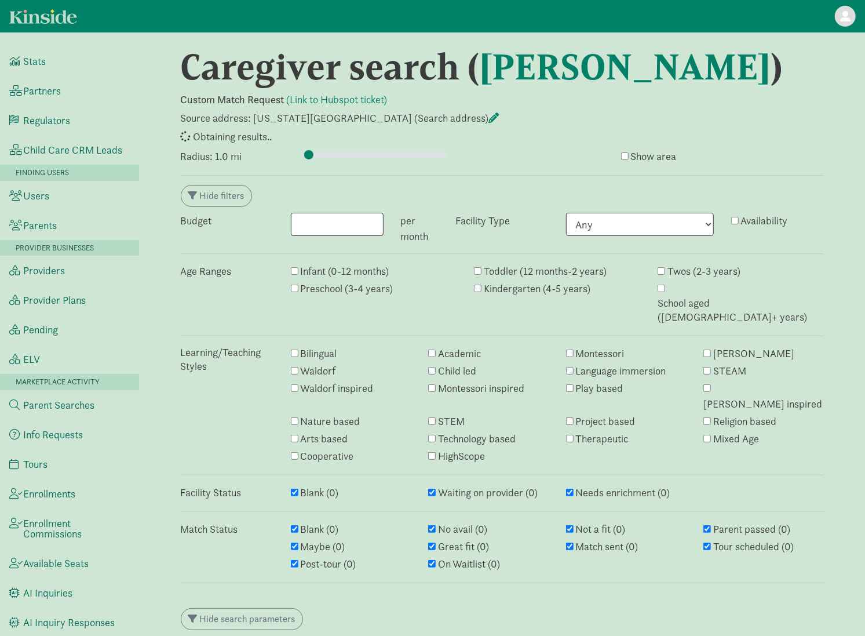
select select "awaiting_response"
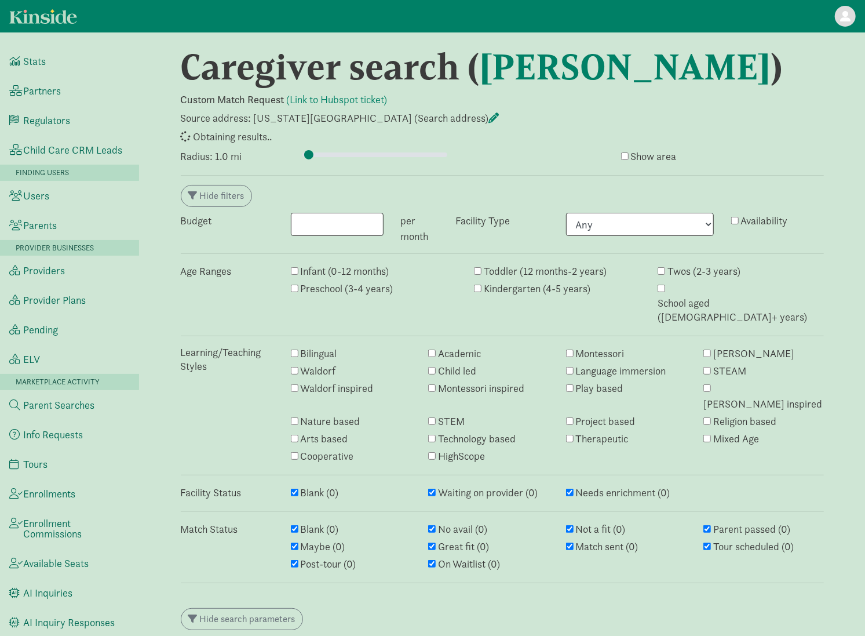
select select "awaiting_response"
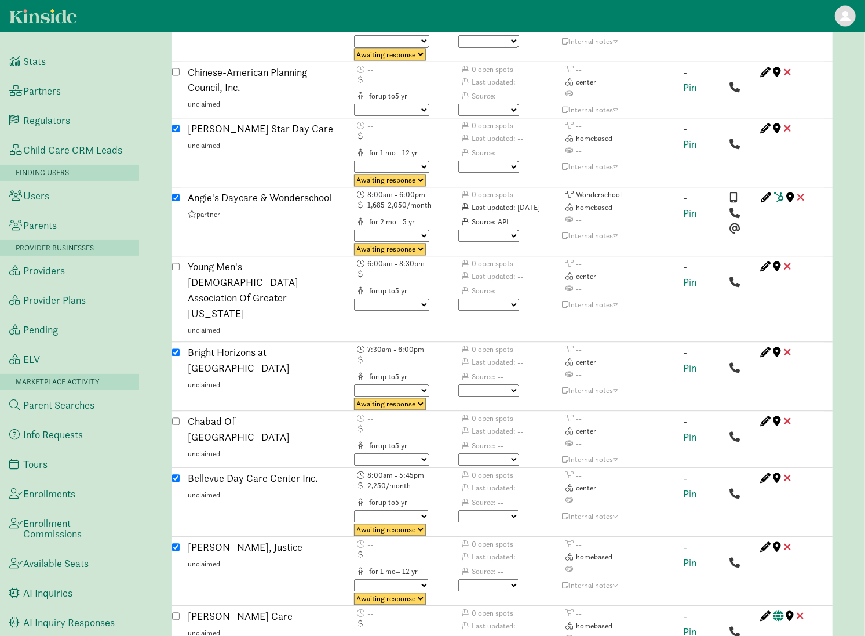
click at [700, 470] on div "- Pin" at bounding box center [702, 503] width 55 height 66
click at [693, 487] on link "Pin" at bounding box center [690, 493] width 13 height 13
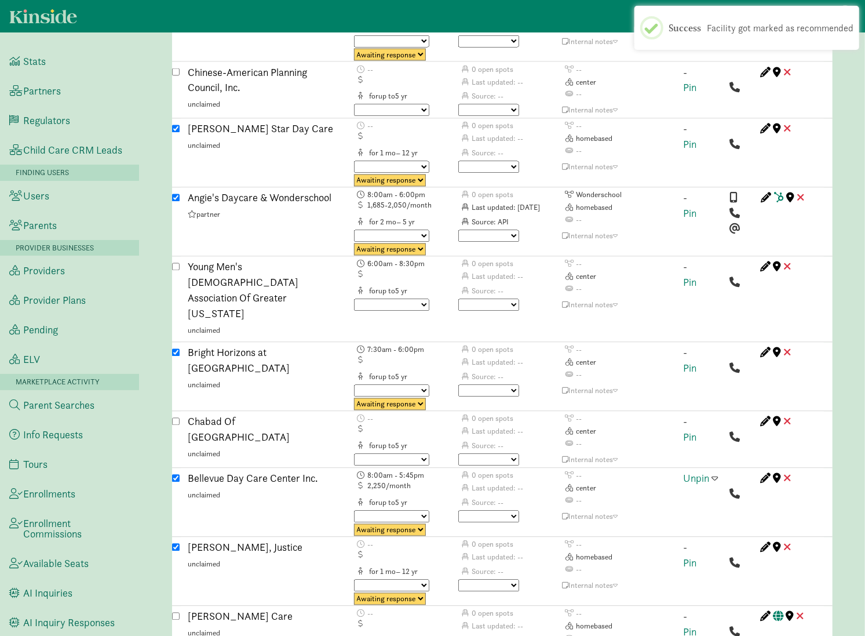
click at [716, 473] on span at bounding box center [715, 478] width 6 height 10
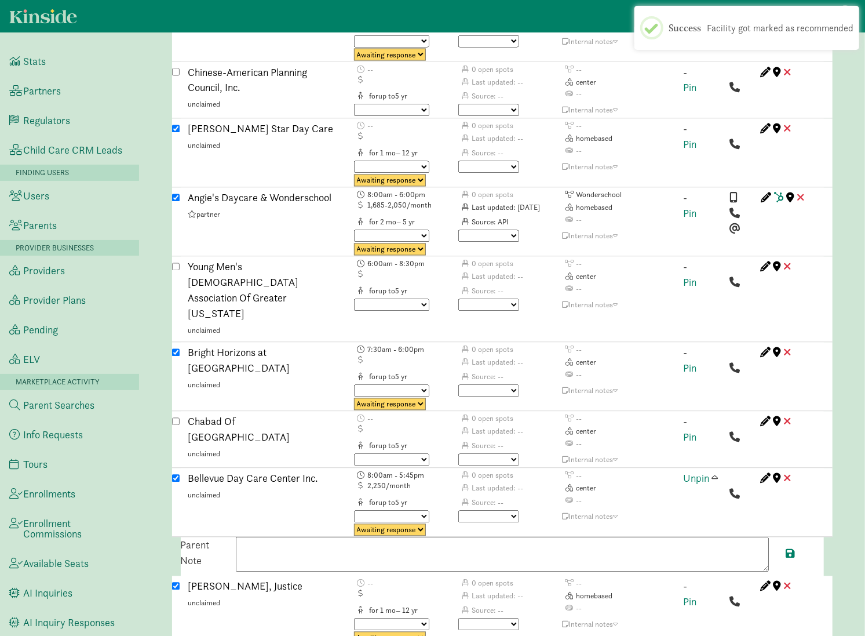
click at [425, 537] on textarea at bounding box center [502, 554] width 533 height 35
paste textarea "Only offers full-time care. Waitlist available on website."
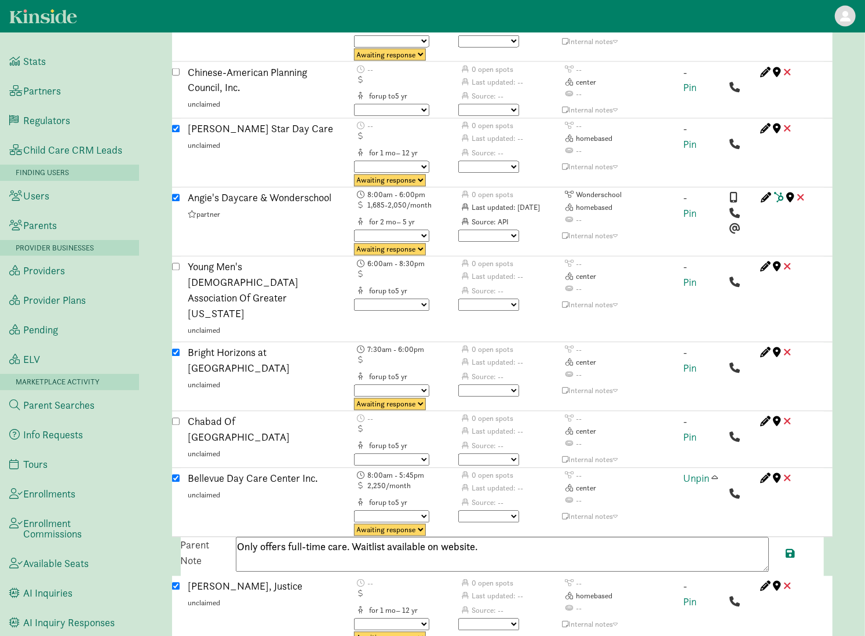
click at [497, 510] on select "No avail Not a fit Parent passed Maybe Great fit Match sent Tour scheduled Post…" at bounding box center [488, 516] width 61 height 12
click at [491, 537] on textarea "Only offers full-time care. Waitlist available on website." at bounding box center [502, 554] width 533 height 35
paste textarea "https://bellevuedaycarecenter.org/"
type textarea "Only offers full-time care. Waitlist available on website. [URL][DOMAIN_NAME]"
click at [794, 548] on span at bounding box center [790, 553] width 9 height 10
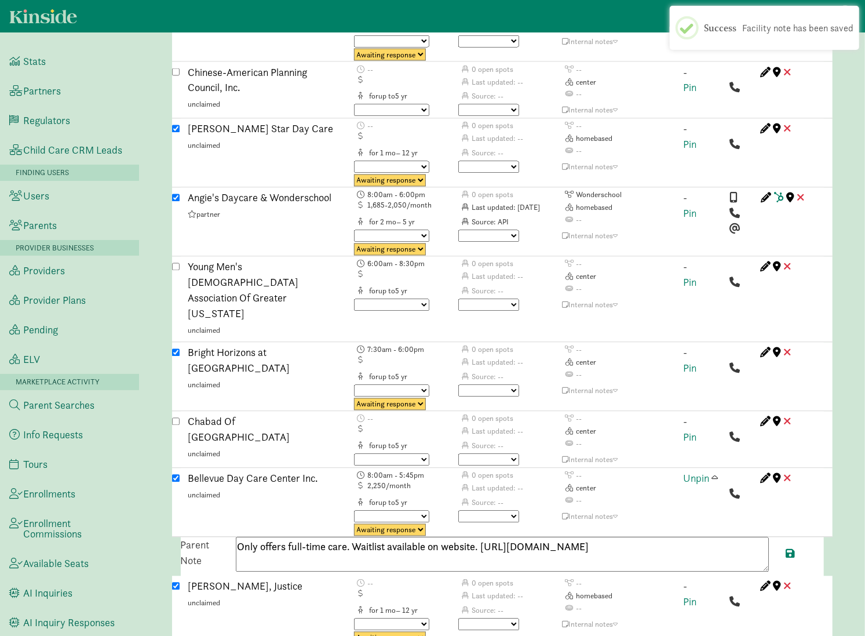
click at [716, 473] on span at bounding box center [715, 478] width 6 height 10
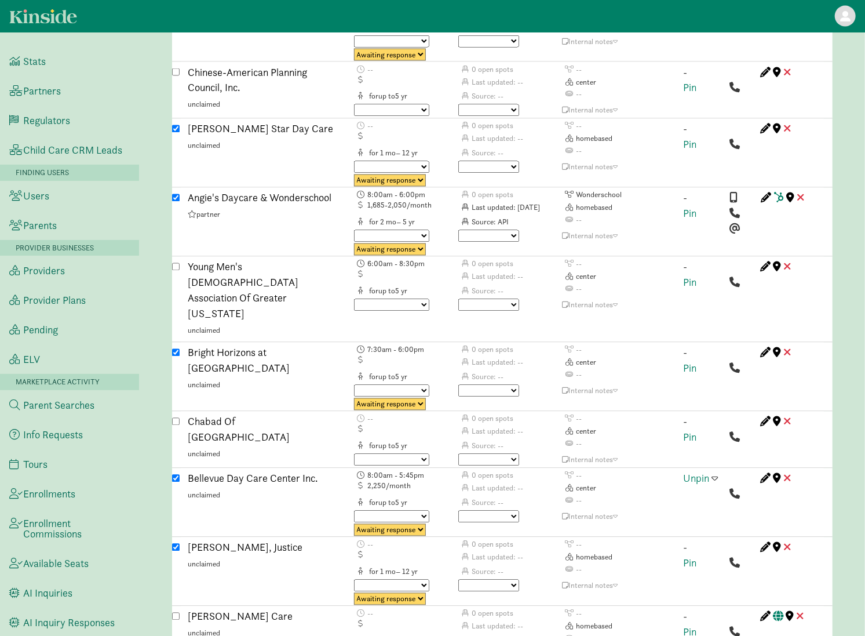
scroll to position [2936, 0]
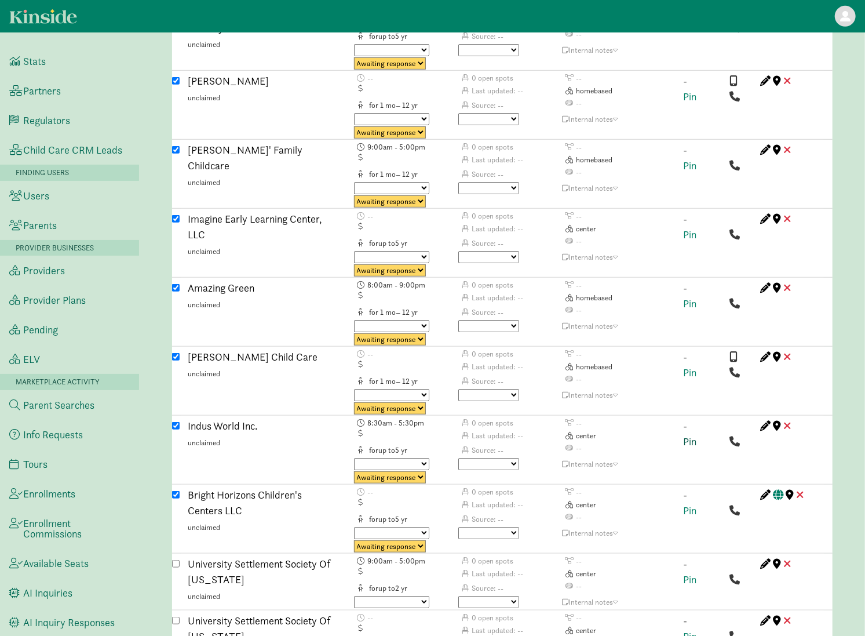
click at [684, 435] on link "Pin" at bounding box center [690, 441] width 13 height 13
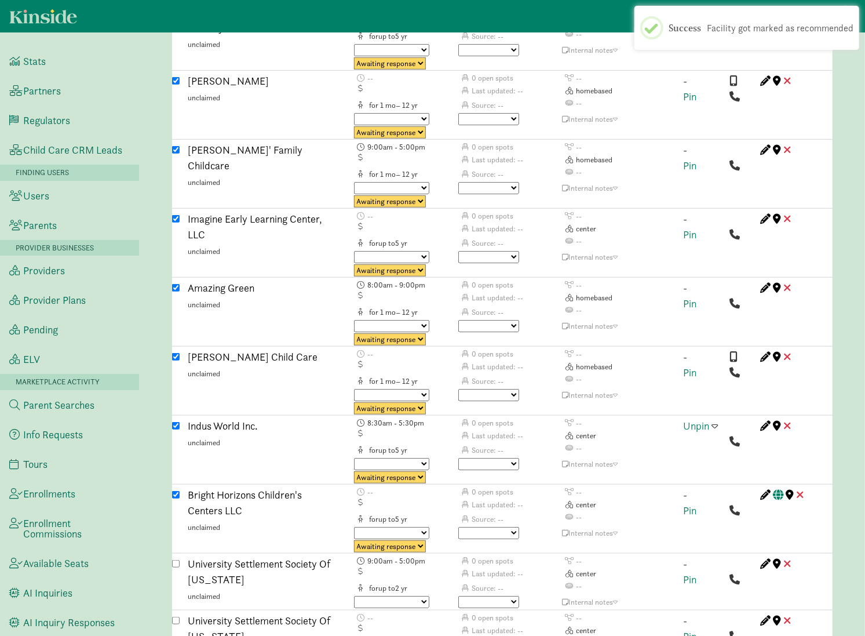
click at [711, 418] on div "Unpin" at bounding box center [702, 451] width 55 height 66
click at [716, 420] on span at bounding box center [715, 425] width 6 height 10
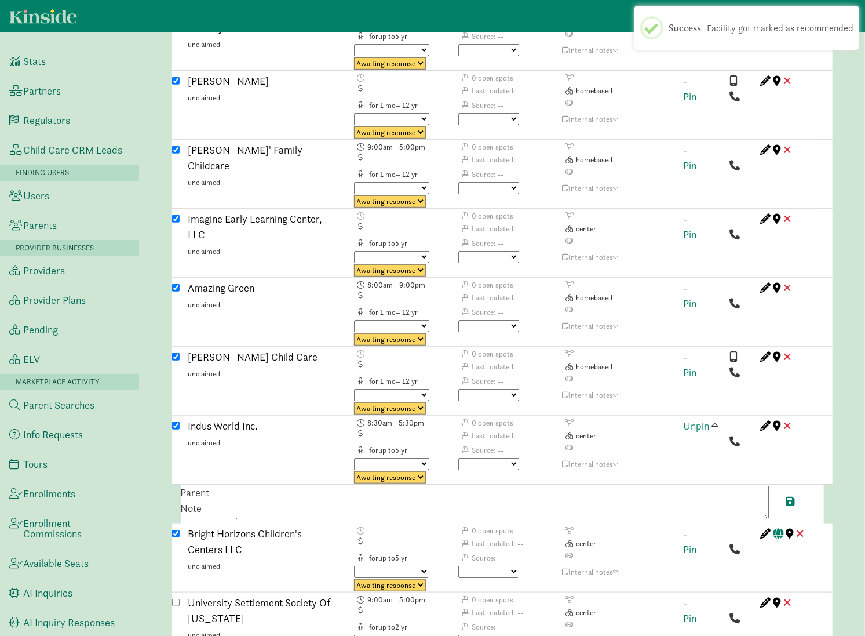
click at [511, 418] on table "8:30am - 5:30pm 0 open spots -- Last updated: -- center for up to 5 Source: -- …" at bounding box center [509, 451] width 313 height 66
click at [511, 484] on textarea at bounding box center [502, 501] width 533 height 35
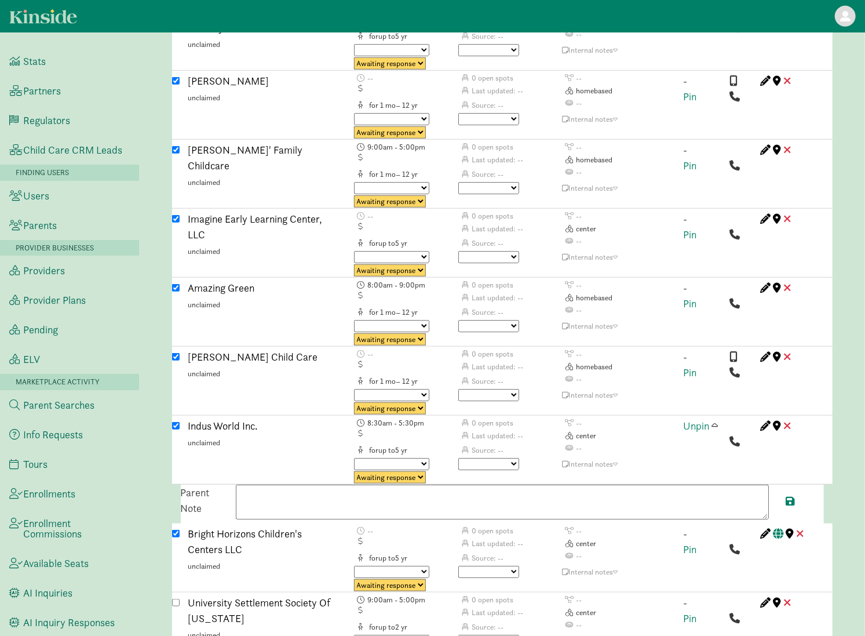
paste textarea "Part-time care options for two days or three days a week. Tours are scheduled b…"
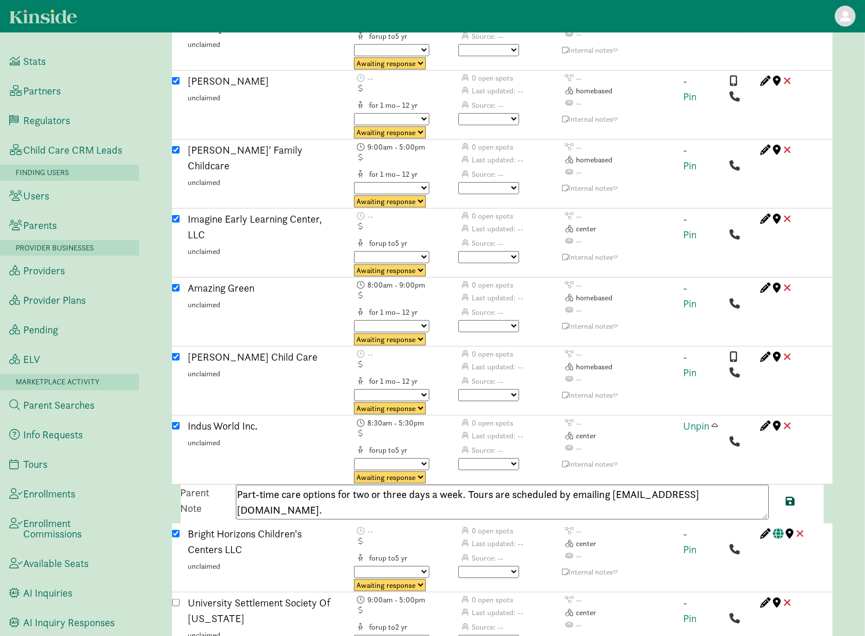
type textarea "Part-time care options for two or three days a week. Tours are scheduled by ema…"
click at [789, 495] on span at bounding box center [790, 500] width 9 height 10
click at [716, 420] on span at bounding box center [715, 425] width 6 height 10
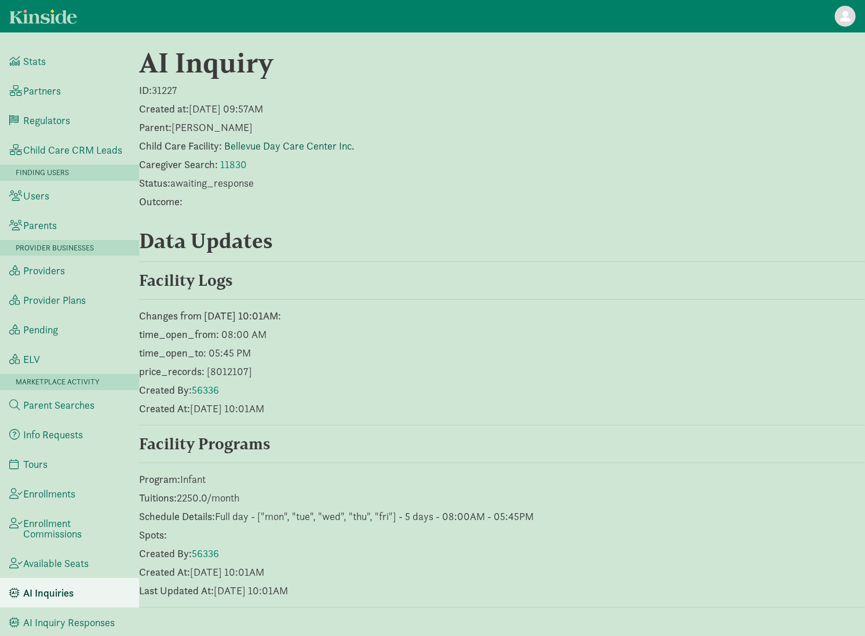
click at [260, 149] on link "Bellevue Day Care Center Inc." at bounding box center [289, 145] width 130 height 13
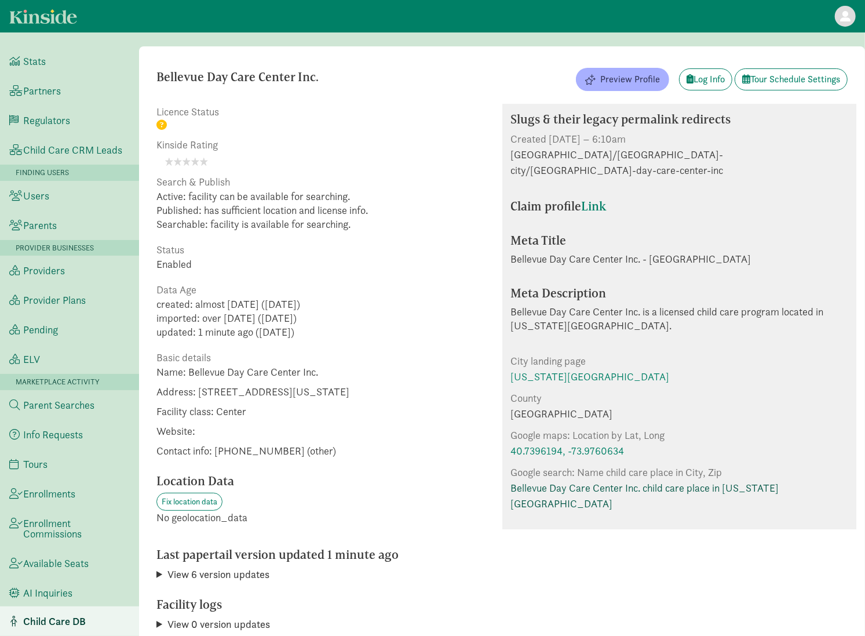
click at [580, 480] on link "Bellevue Day Care Center Inc. child care place in [US_STATE][GEOGRAPHIC_DATA]" at bounding box center [679, 495] width 337 height 31
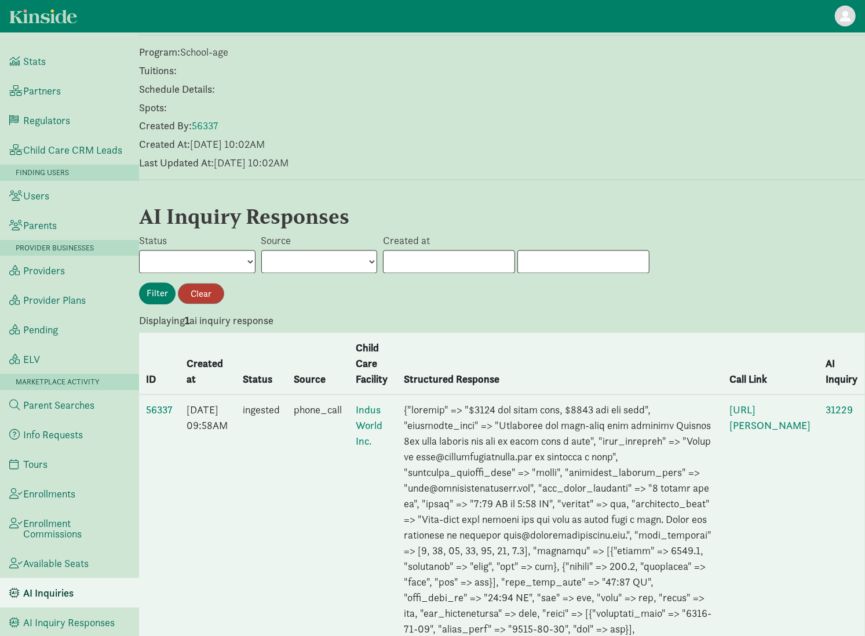
scroll to position [1370, 0]
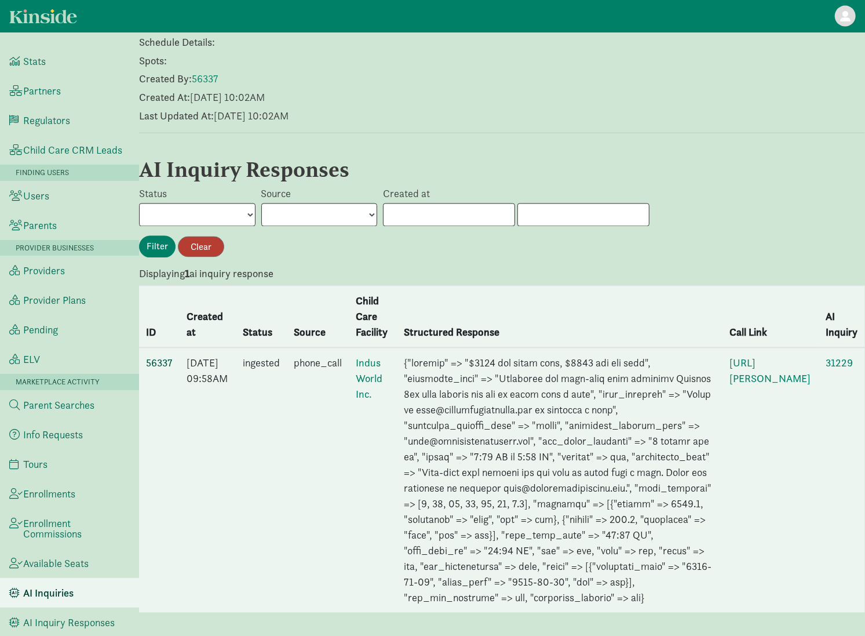
click at [155, 356] on link "56337" at bounding box center [159, 362] width 27 height 13
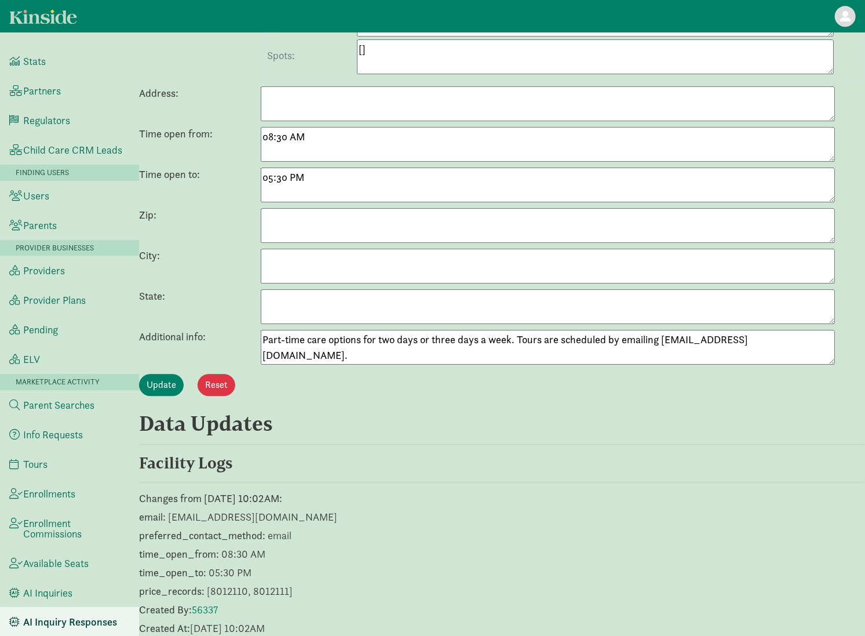
scroll to position [1709, 0]
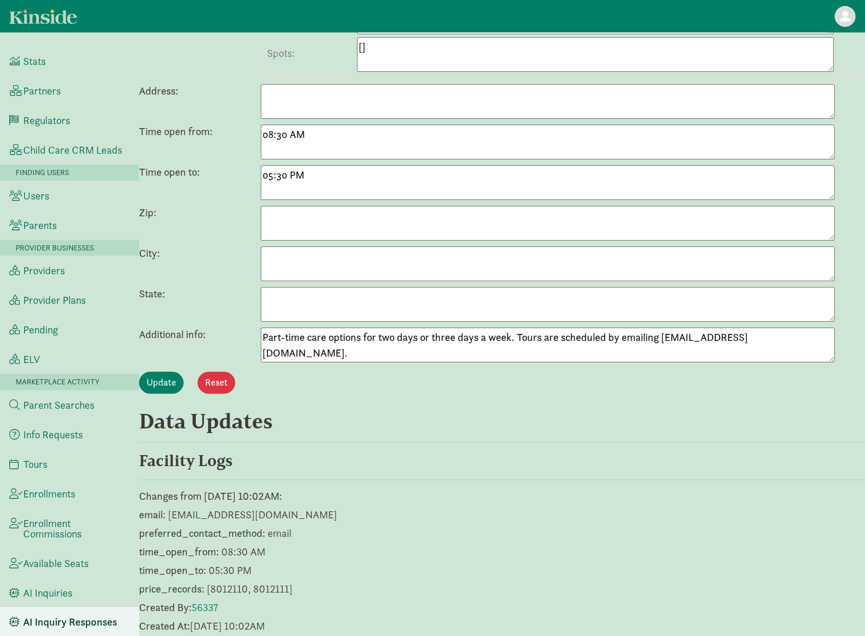
click at [381, 327] on textarea "Part-time care options for two days or three days a week. Tours are scheduled b…" at bounding box center [548, 344] width 574 height 35
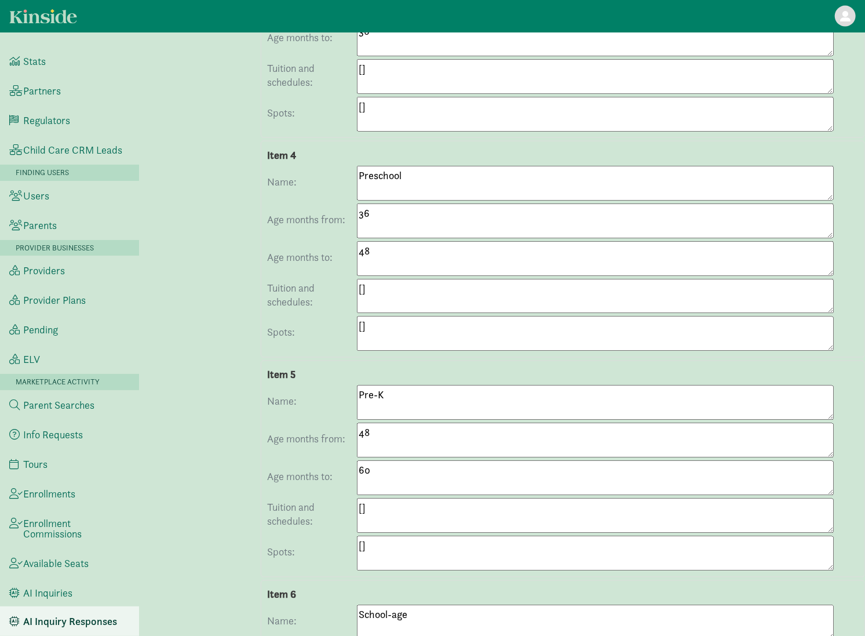
scroll to position [0, 0]
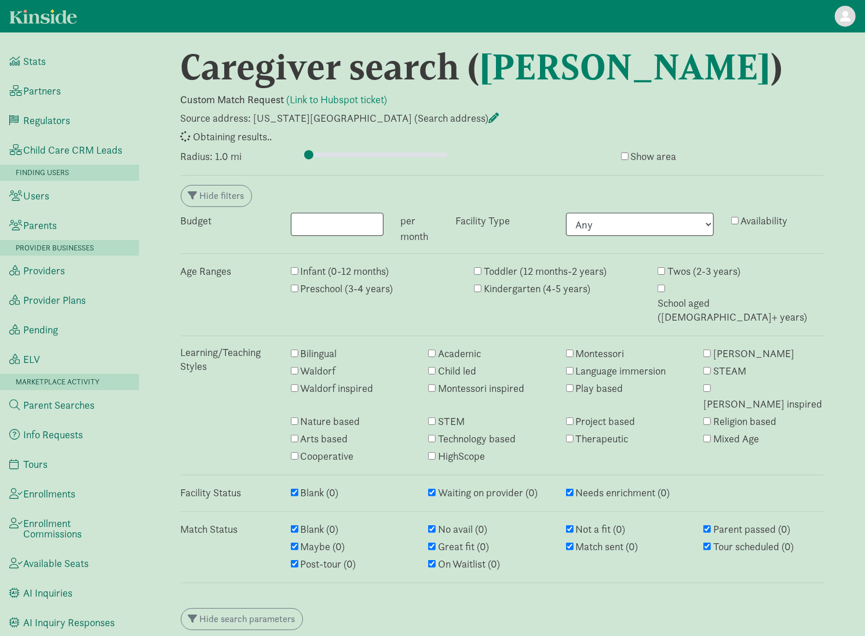
type input "1"
select select "awaiting_response"
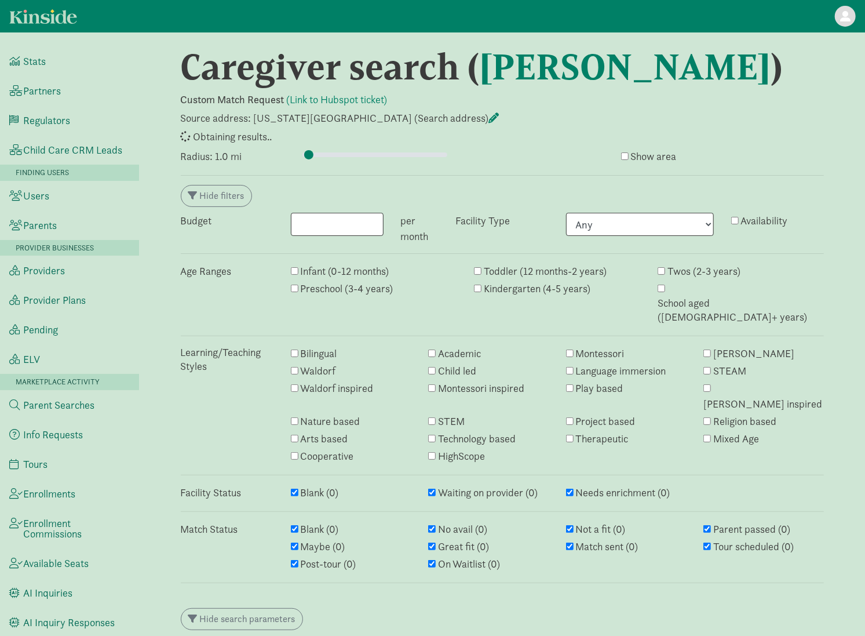
select select "awaiting_response"
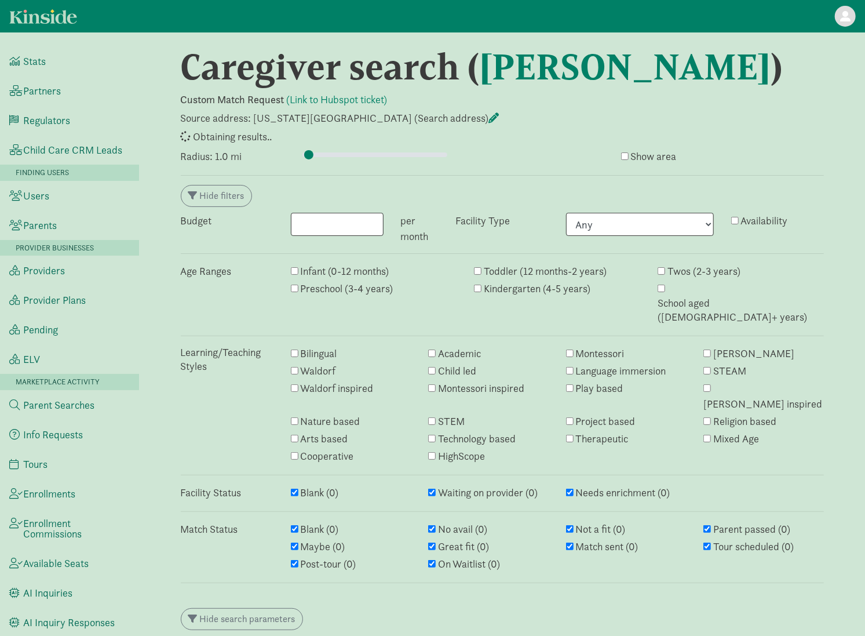
select select "awaiting_response"
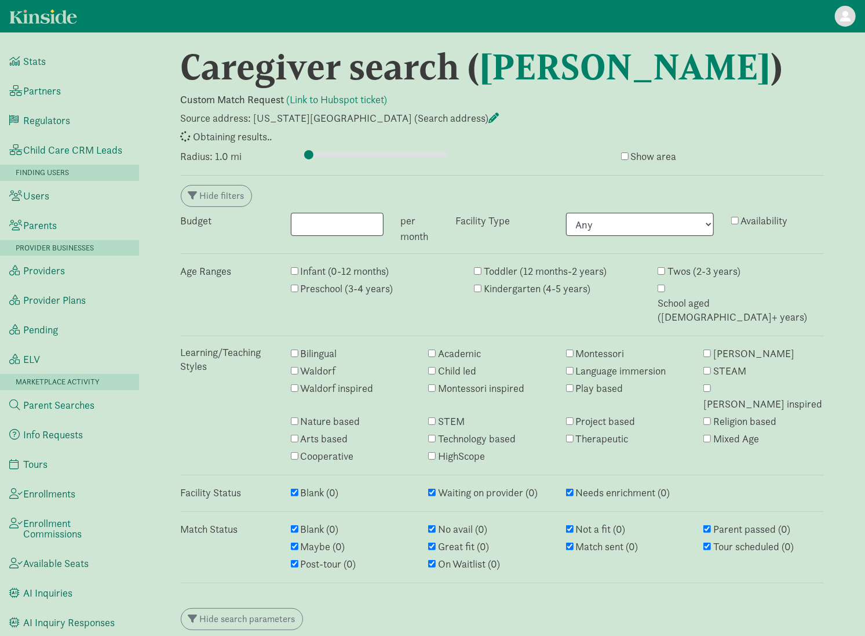
select select "awaiting_response"
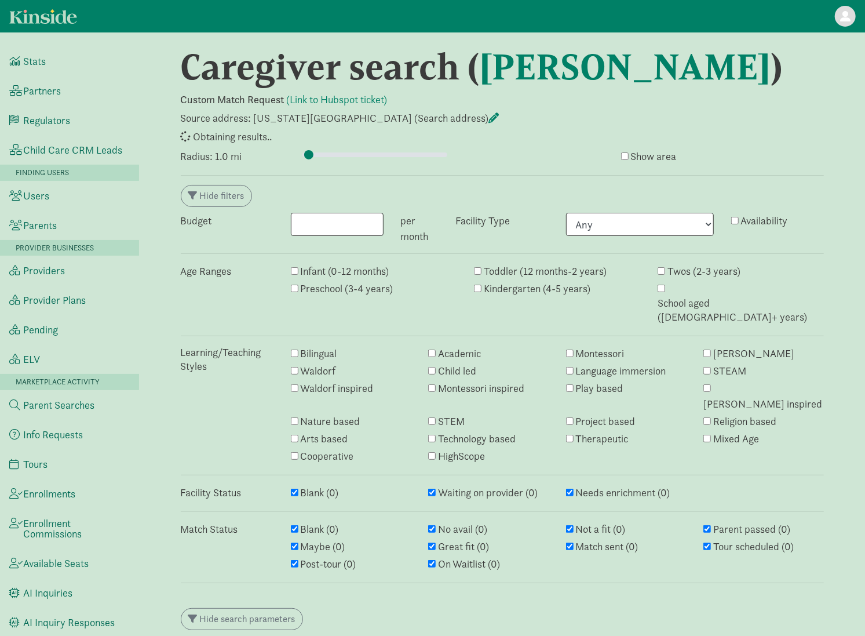
select select "awaiting_response"
select select "closed"
select select "awaiting_response"
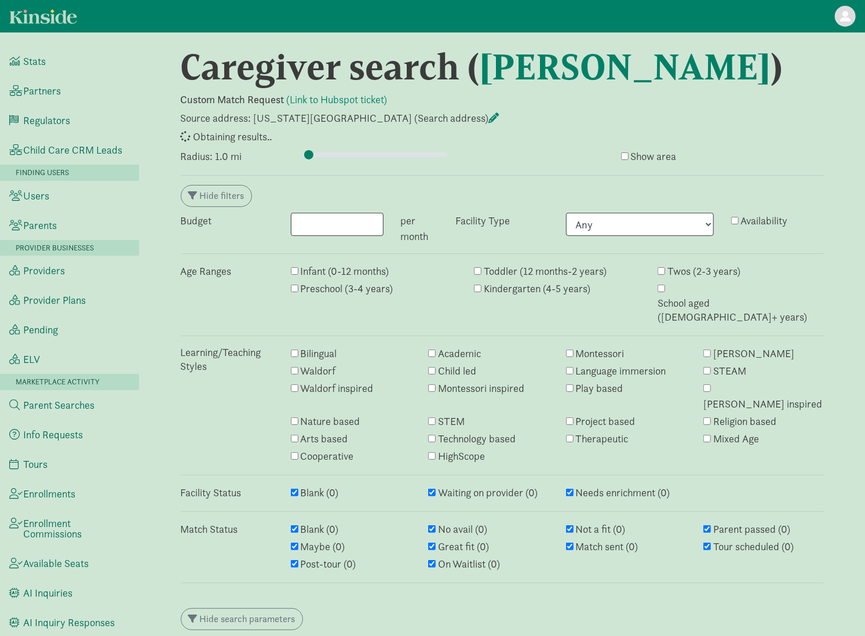
select select "awaiting_response"
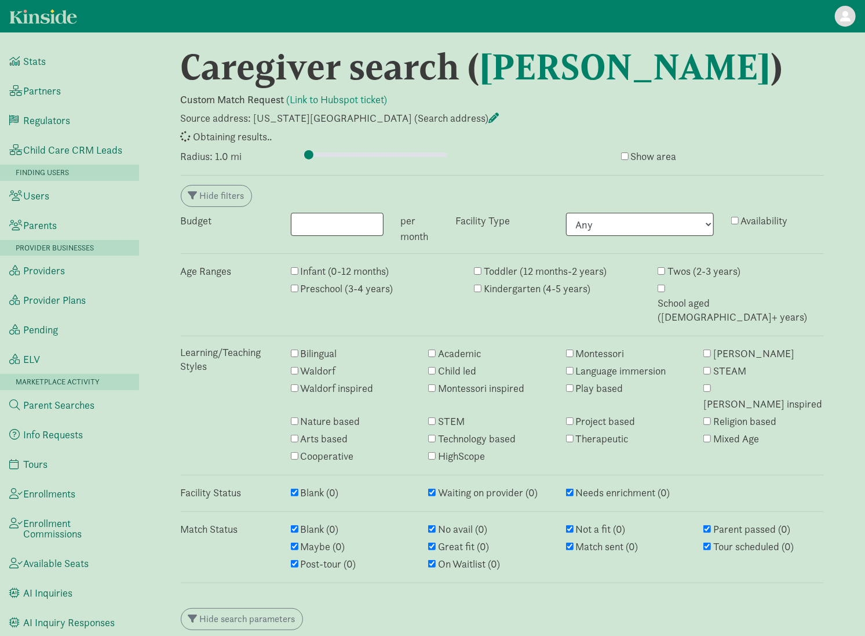
select select "awaiting_response"
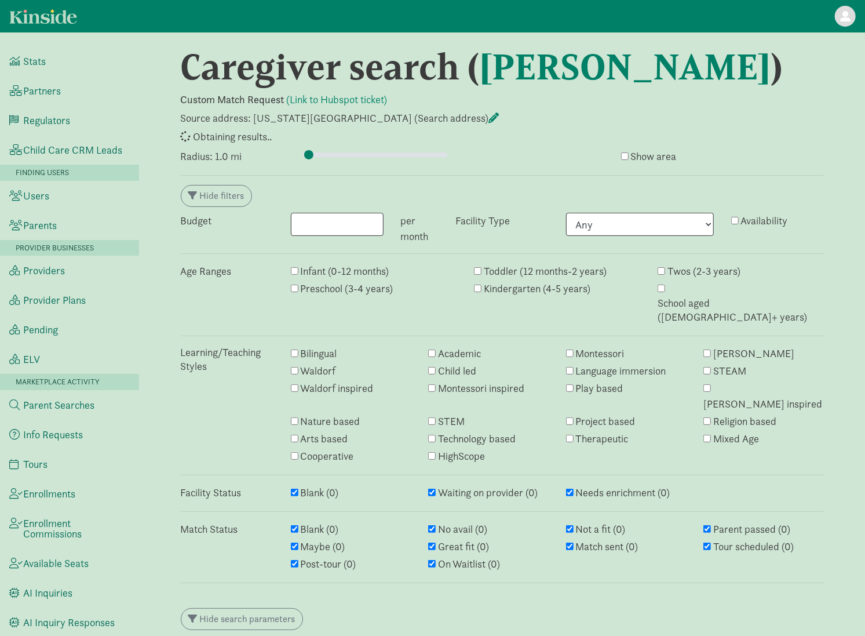
select select "awaiting_response"
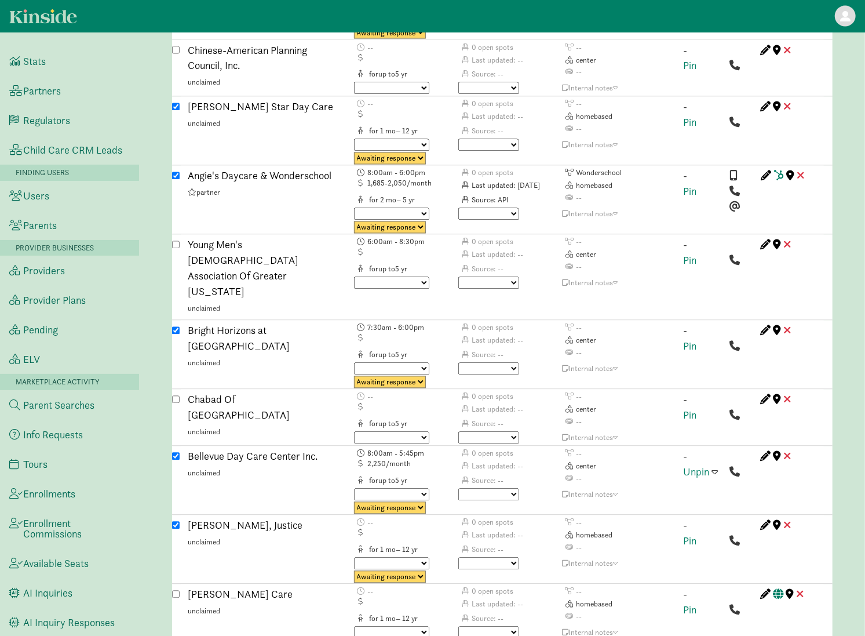
scroll to position [3825, 0]
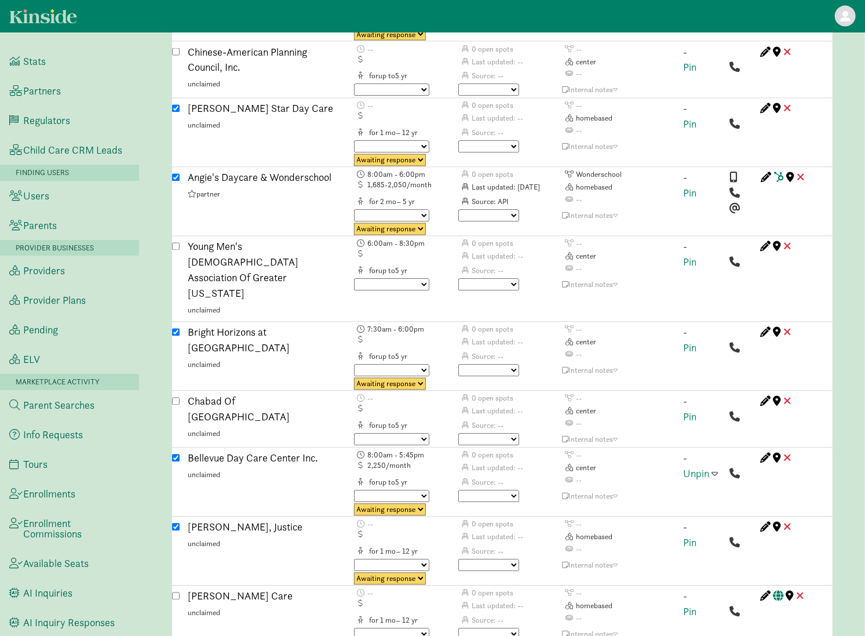
click at [417, 503] on select "Triggered Failed Awaiting response Processing Provider reached Closed" at bounding box center [390, 509] width 72 height 12
select select "closed"
